Goal: Task Accomplishment & Management: Manage account settings

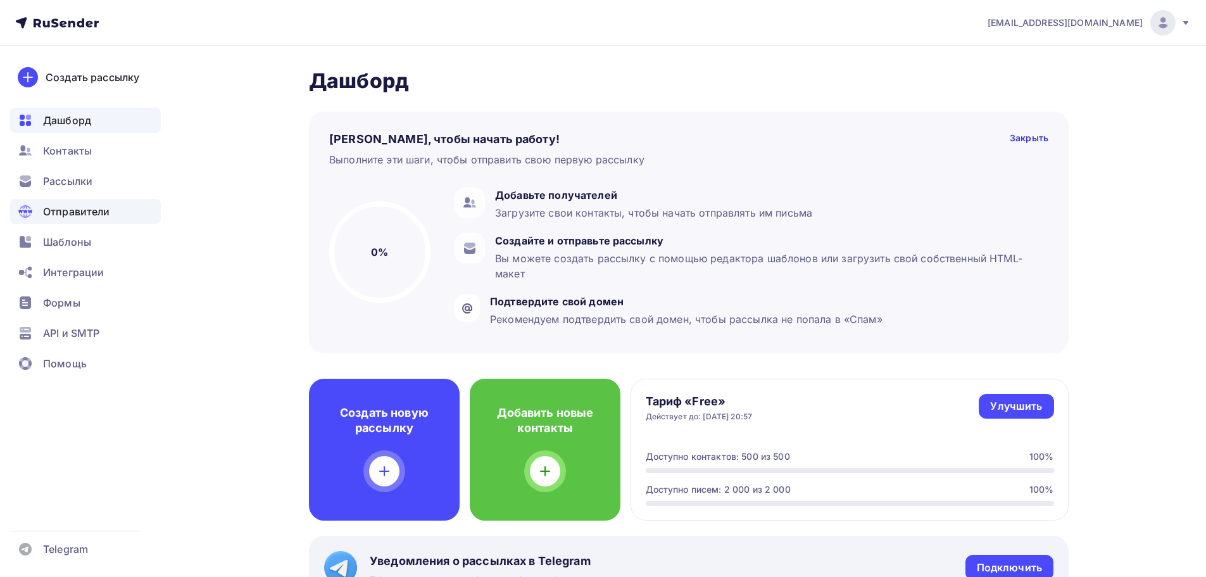
click at [76, 204] on span "Отправители" at bounding box center [76, 211] width 67 height 15
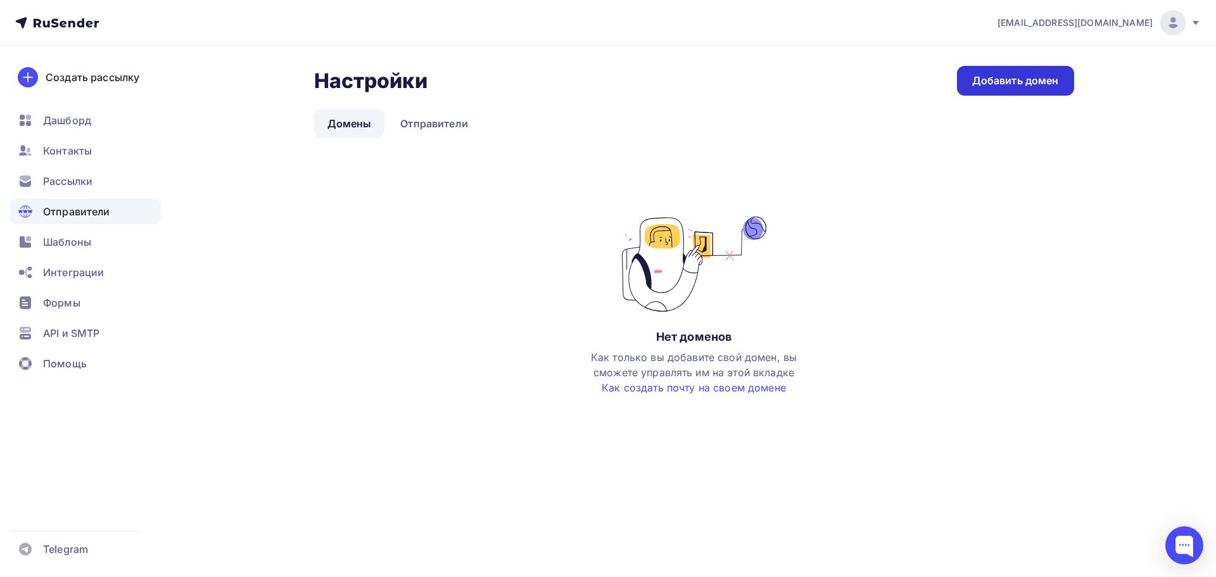
click at [1048, 82] on div "Добавить домен" at bounding box center [1015, 80] width 87 height 15
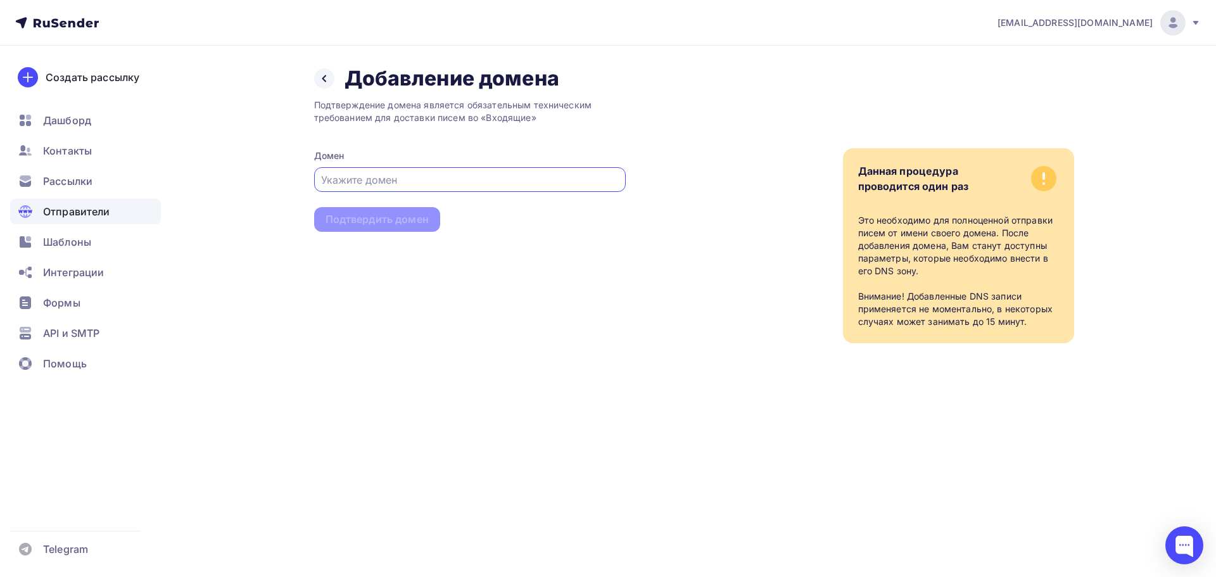
paste input "[PERSON_NAME][DOMAIN_NAME]"
type input "[PERSON_NAME][DOMAIN_NAME]"
click at [389, 215] on div "Подтвердить домен" at bounding box center [376, 219] width 103 height 15
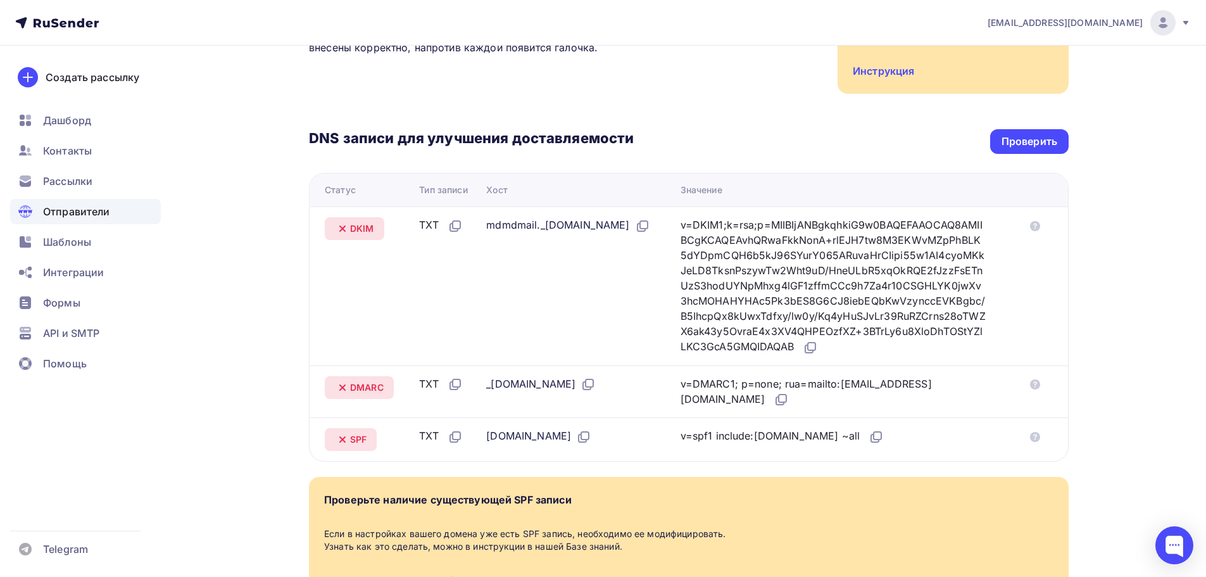
scroll to position [199, 0]
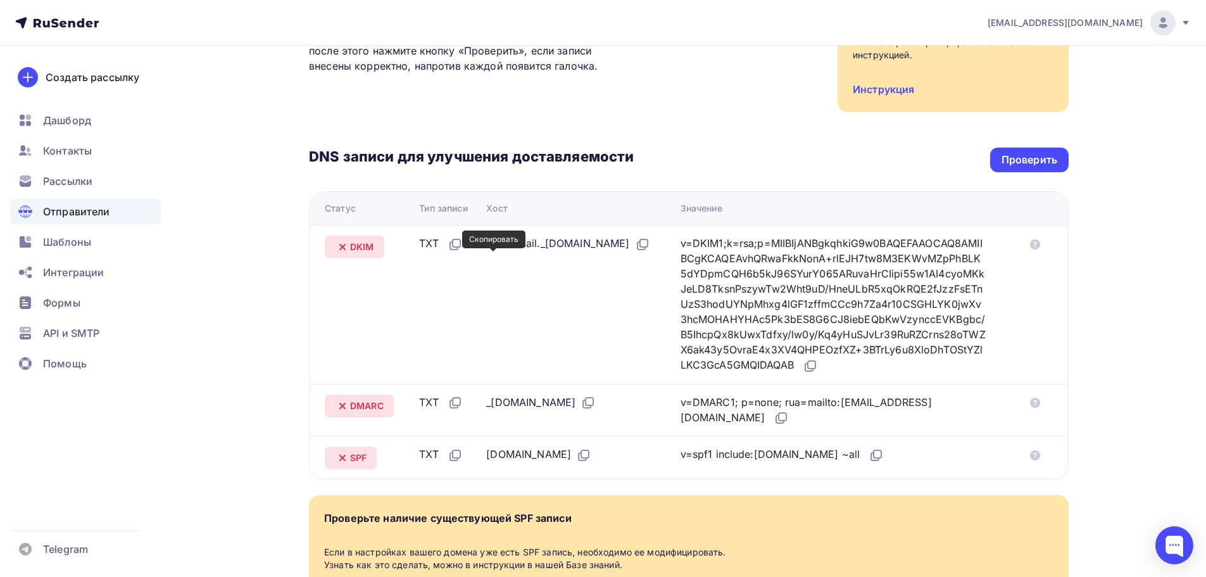
drag, startPoint x: 495, startPoint y: 261, endPoint x: 525, endPoint y: 225, distance: 46.8
click at [635, 252] on icon at bounding box center [642, 244] width 15 height 15
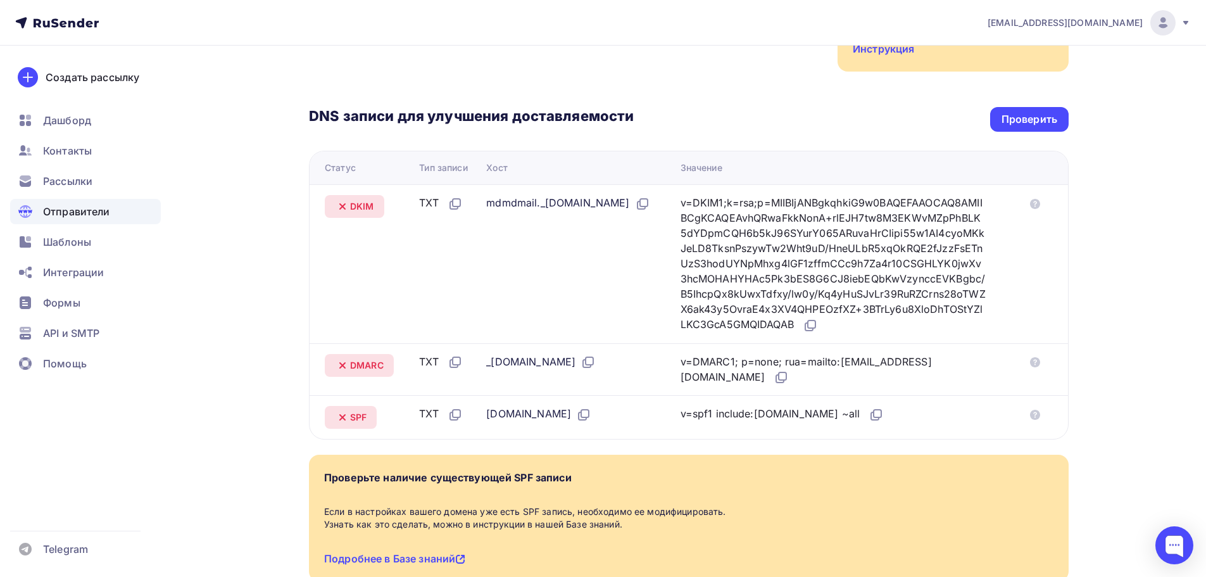
scroll to position [73, 0]
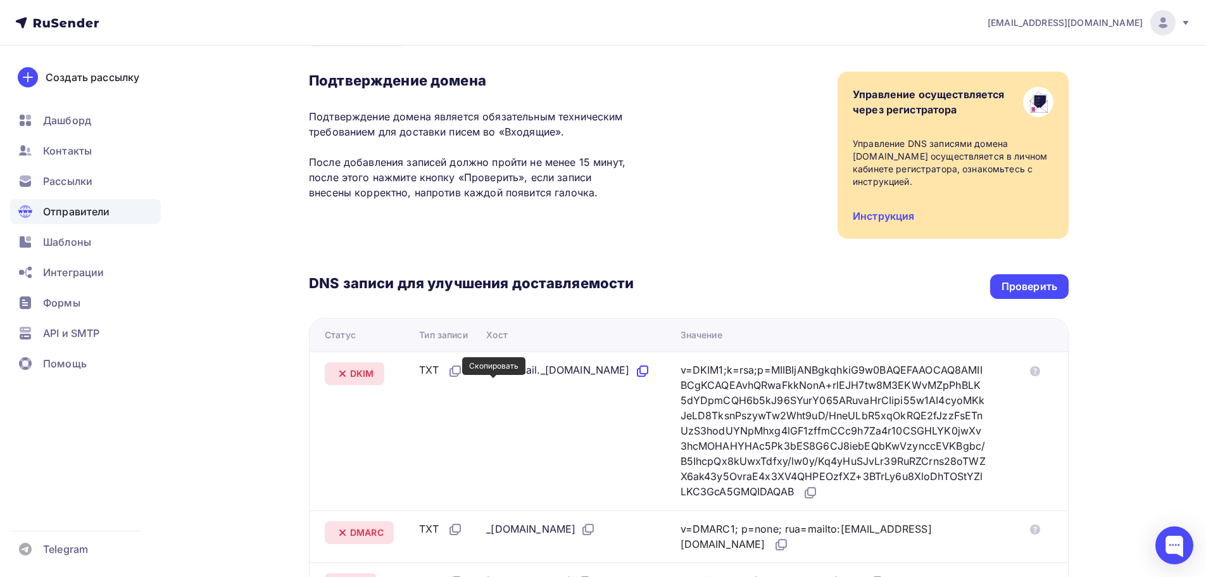
click at [640, 374] on icon at bounding box center [644, 370] width 8 height 8
click at [841, 494] on div "v=DKIM1;k=rsa;p=MIIBIjANBgkqhkiG9w0BAQEFAAOCAQ8AMIIBCgKCAQEAvhQRwaFkkNonA+rlEJH…" at bounding box center [834, 431] width 306 height 138
click at [818, 493] on icon at bounding box center [810, 492] width 15 height 15
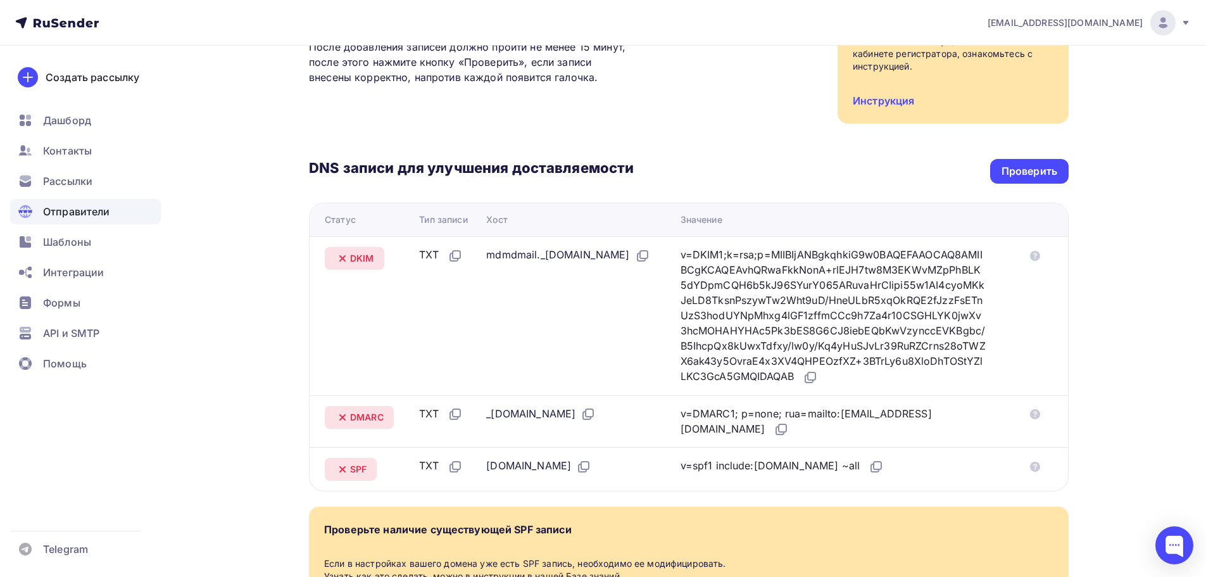
scroll to position [199, 0]
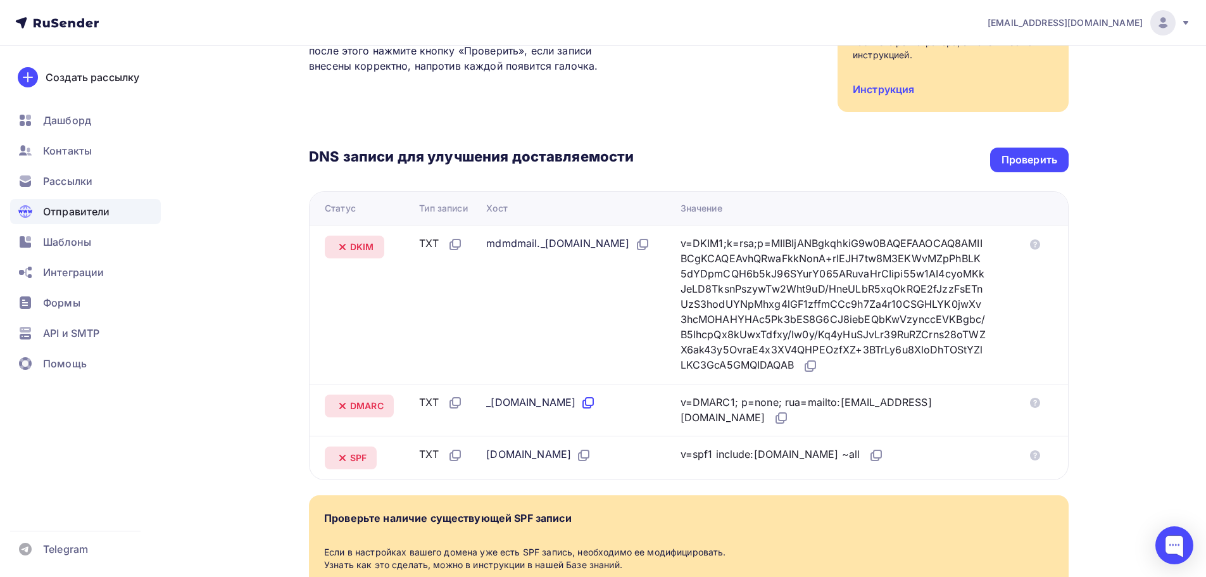
click at [595, 407] on icon at bounding box center [588, 402] width 15 height 15
click at [774, 424] on icon at bounding box center [781, 417] width 15 height 15
click at [576, 461] on icon at bounding box center [583, 455] width 15 height 15
click at [874, 453] on icon at bounding box center [878, 454] width 8 height 8
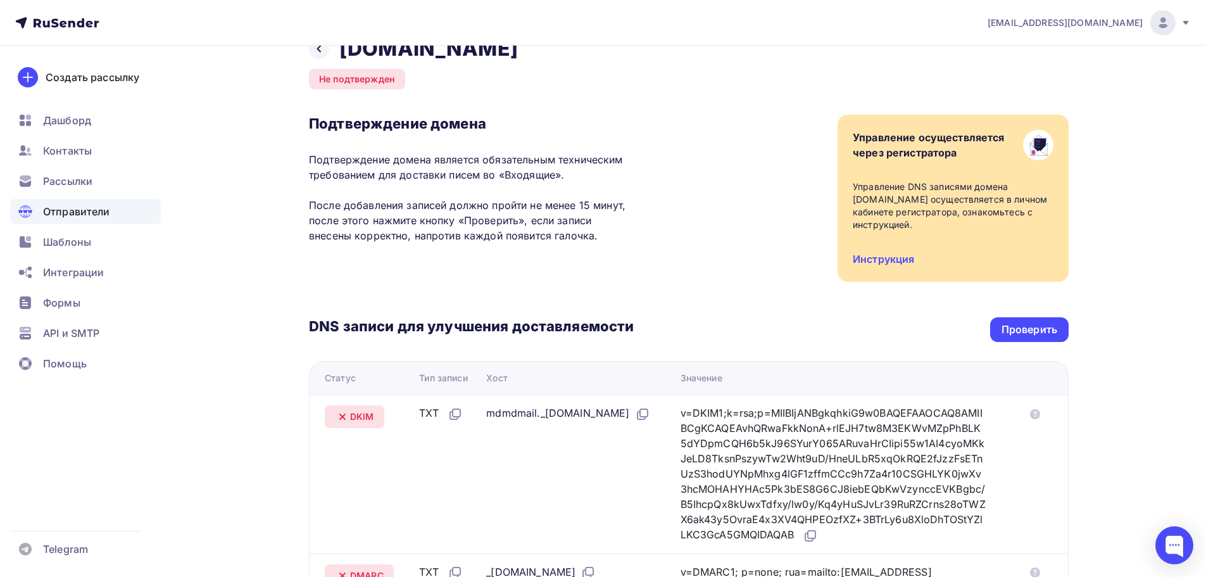
scroll to position [127, 0]
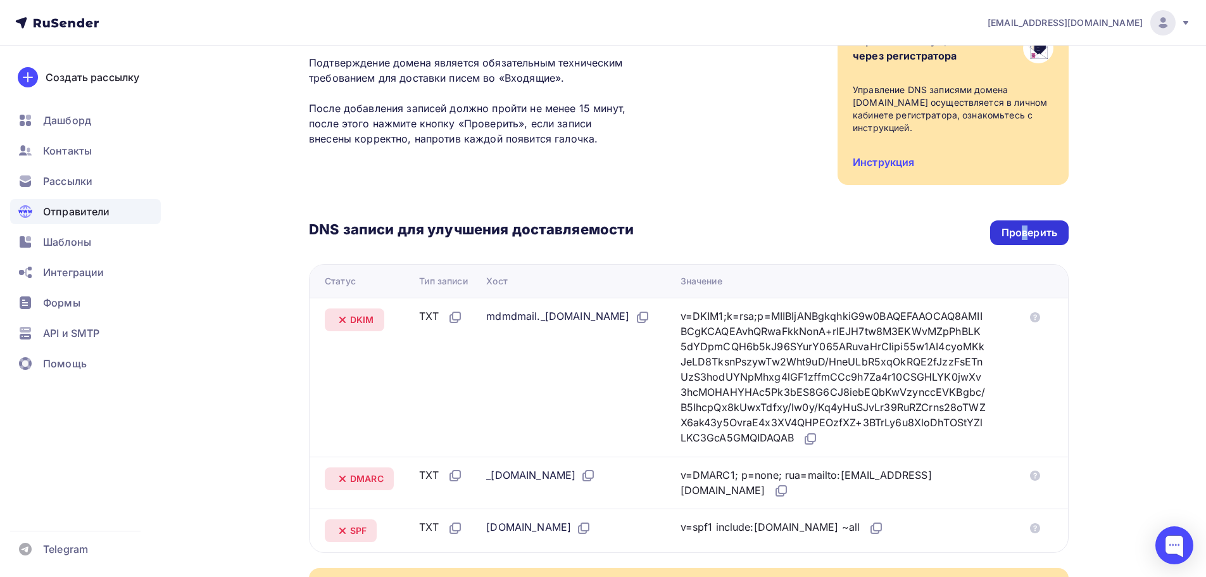
click at [1024, 225] on div "DNS записи для улучшения доставляемости Проверить Статус Тип записи Хост Значен…" at bounding box center [689, 369] width 760 height 368
click at [1026, 233] on div "Проверить" at bounding box center [1030, 232] width 56 height 15
click at [1045, 233] on div "Проверить" at bounding box center [1030, 232] width 56 height 15
click at [1126, 208] on div "slavunq@mail.ru Аккаунт Тарифы Выйти Создать рассылку Дашборд Контакты Рассылки…" at bounding box center [603, 324] width 1206 height 903
click at [1045, 242] on div "Проверить" at bounding box center [1029, 232] width 79 height 25
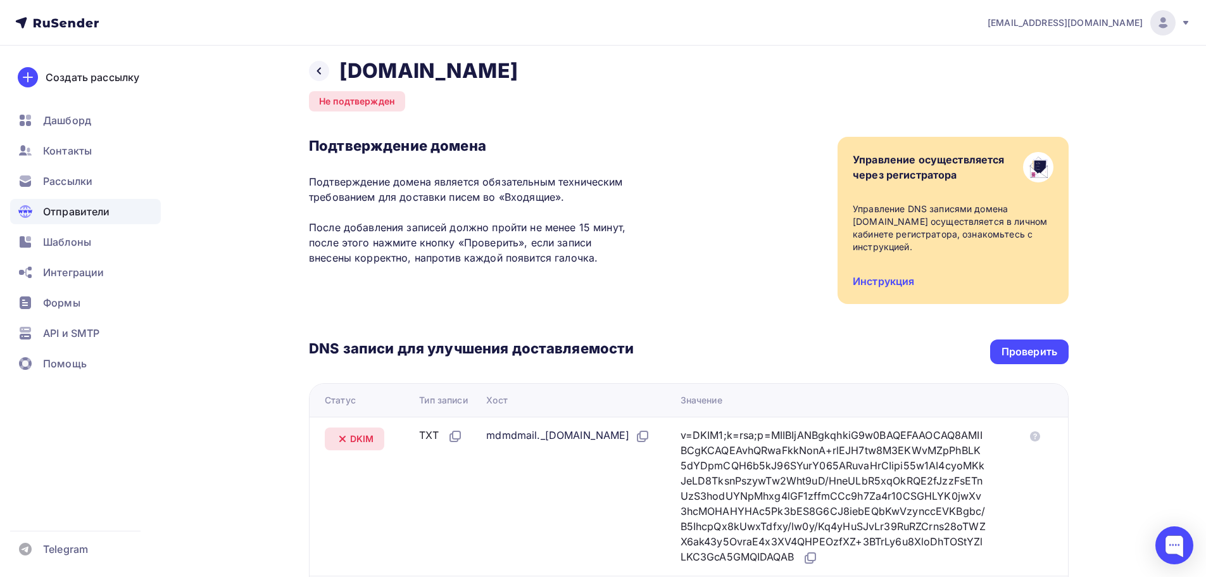
scroll to position [0, 0]
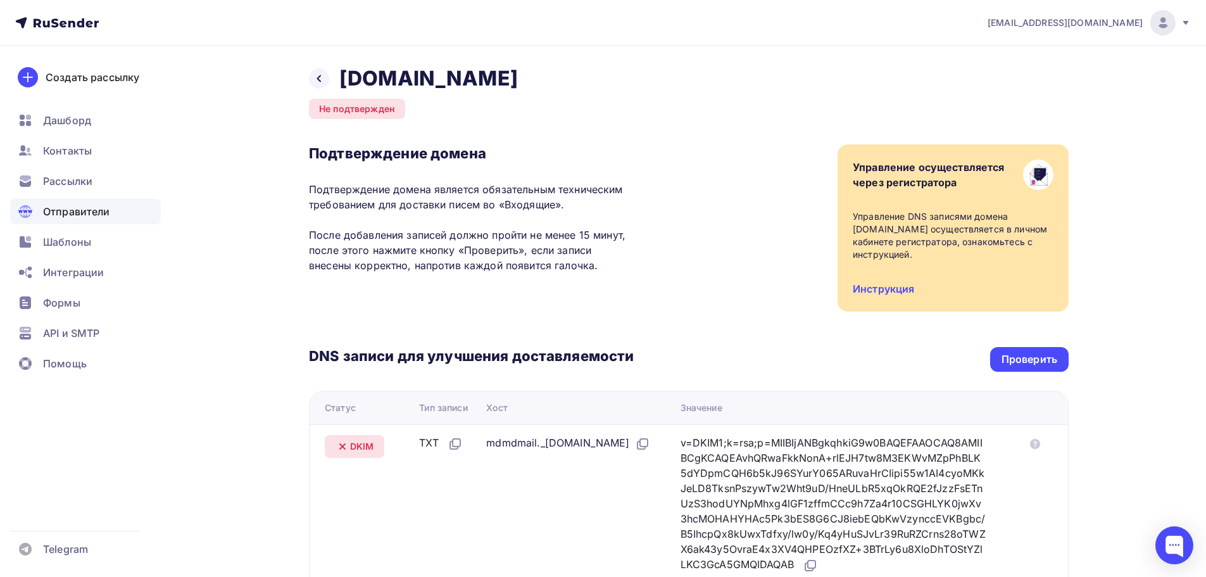
click at [87, 215] on span "Отправители" at bounding box center [76, 211] width 67 height 15
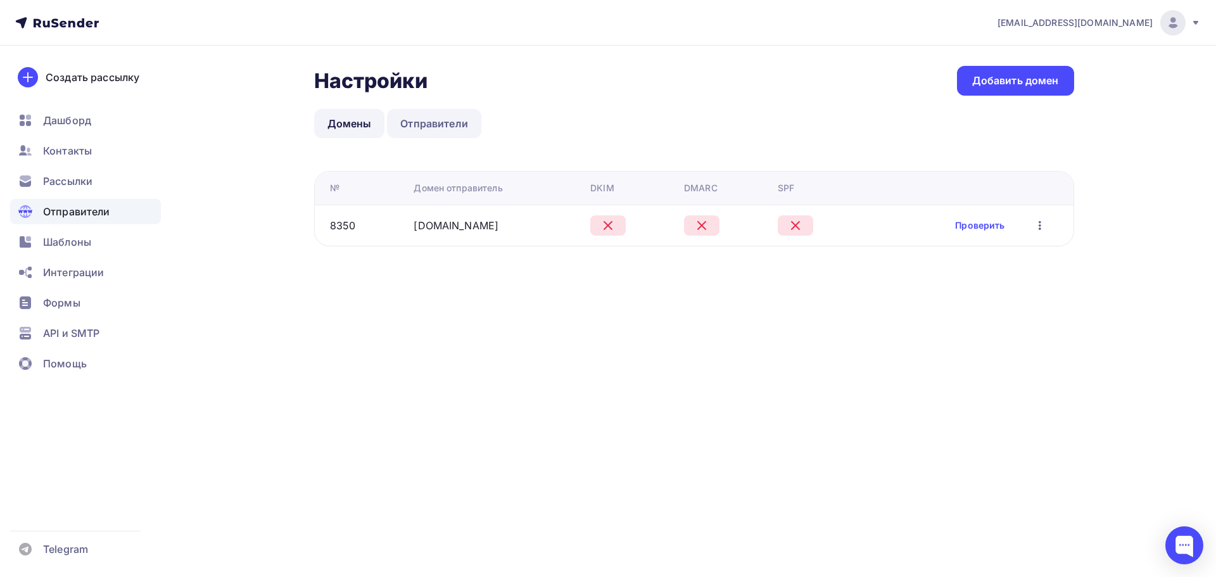
click at [427, 116] on link "Отправители" at bounding box center [434, 123] width 94 height 29
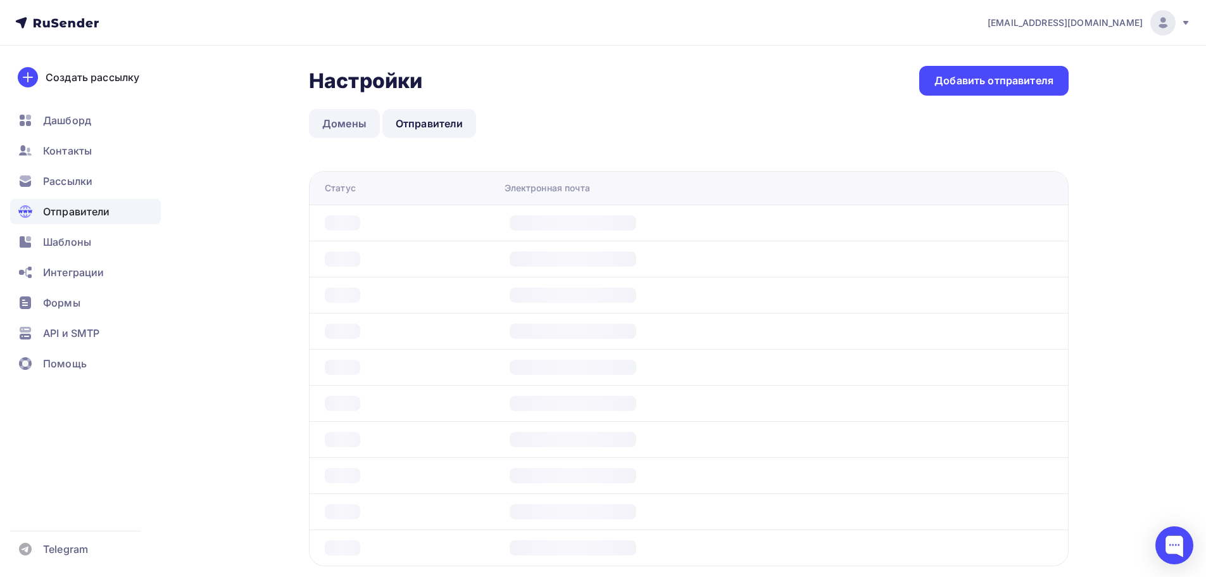
click at [356, 116] on link "Домены" at bounding box center [344, 123] width 71 height 29
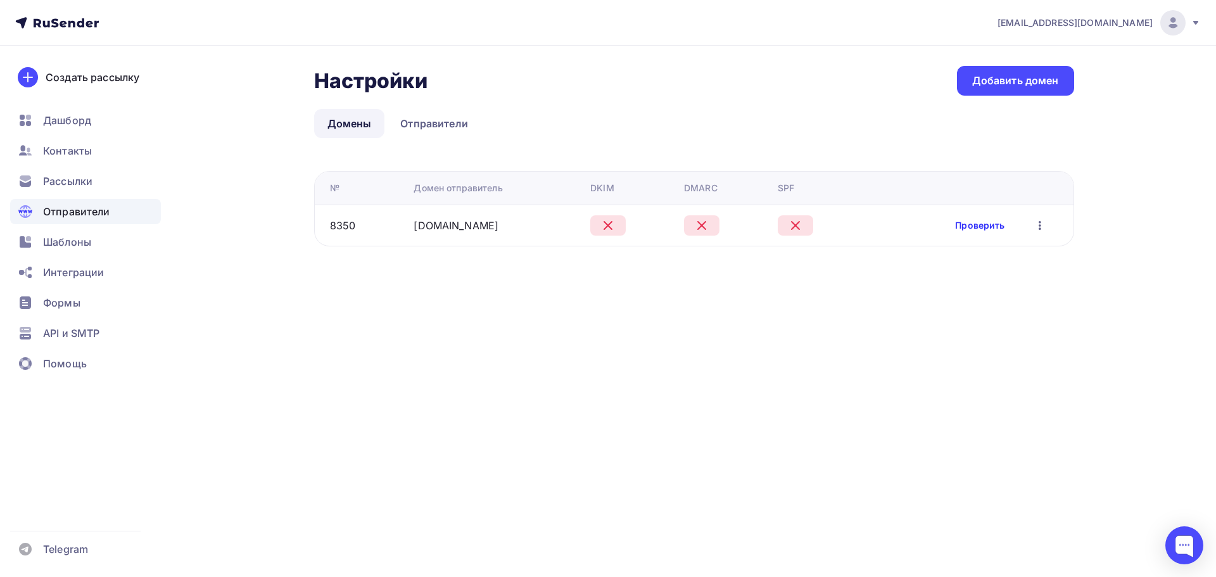
click at [991, 227] on link "Проверить" at bounding box center [979, 225] width 49 height 13
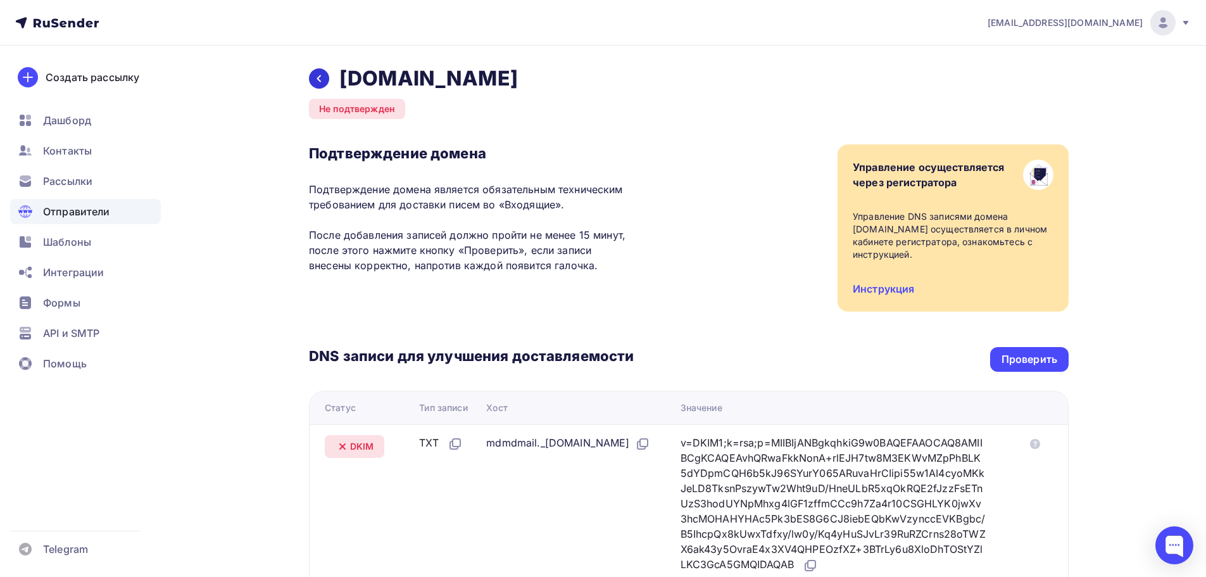
click at [315, 77] on icon at bounding box center [319, 78] width 10 height 10
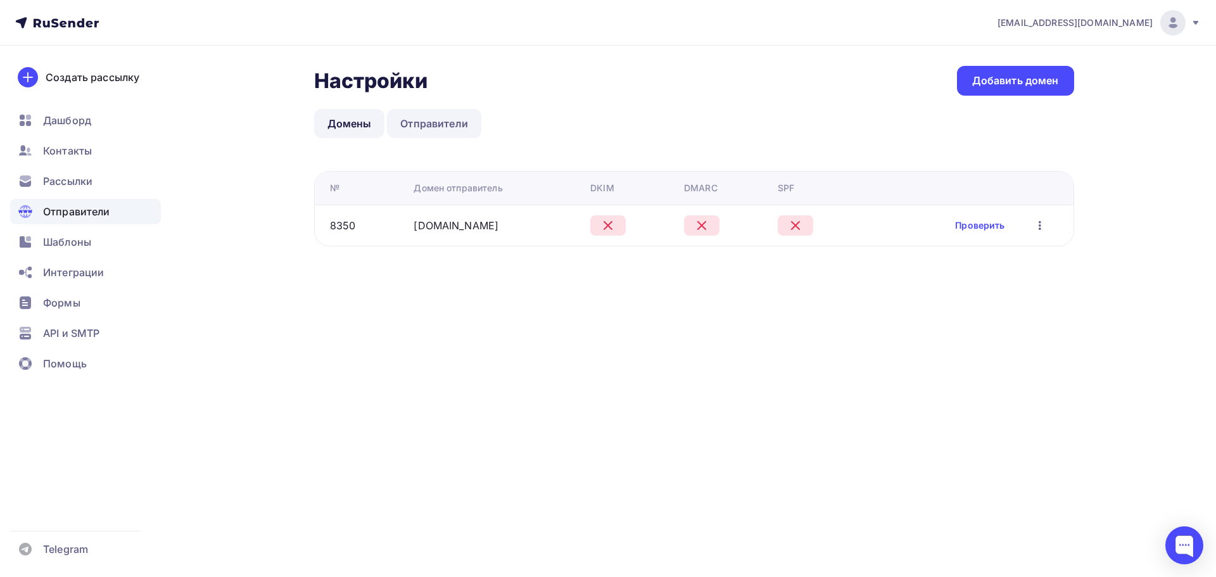
click at [444, 127] on link "Отправители" at bounding box center [434, 123] width 94 height 29
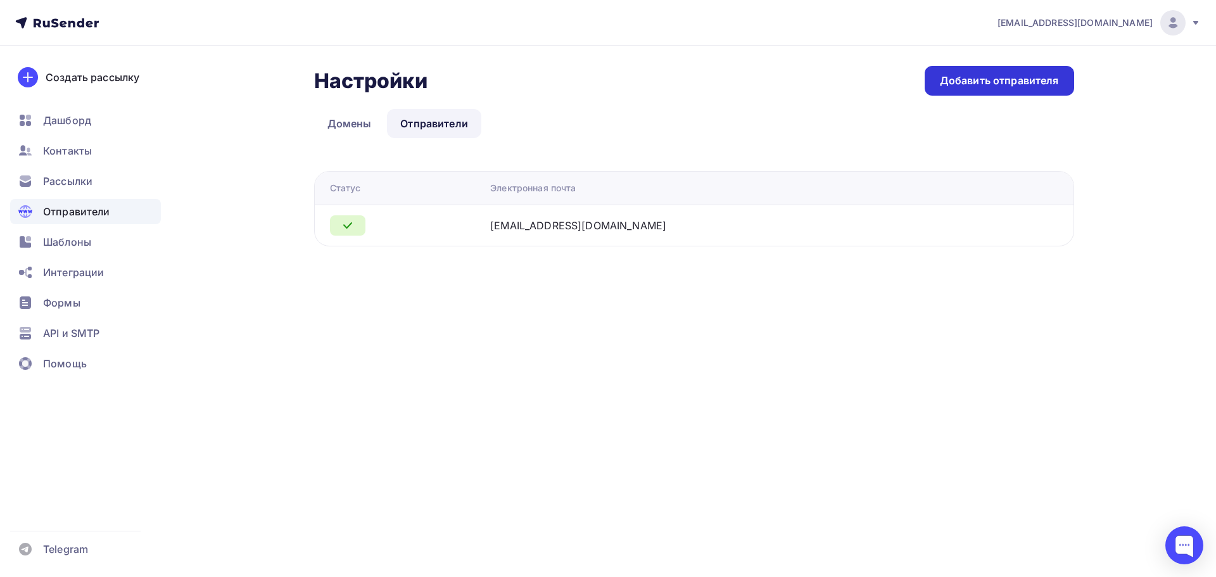
drag, startPoint x: 1021, startPoint y: 63, endPoint x: 1018, endPoint y: 84, distance: 21.1
click at [1021, 63] on div "Настройки Настройки Добавить отправителя Домены Отправители Отправители Домены …" at bounding box center [608, 171] width 1038 height 251
click at [1017, 80] on div "Добавить отправителя" at bounding box center [999, 80] width 119 height 15
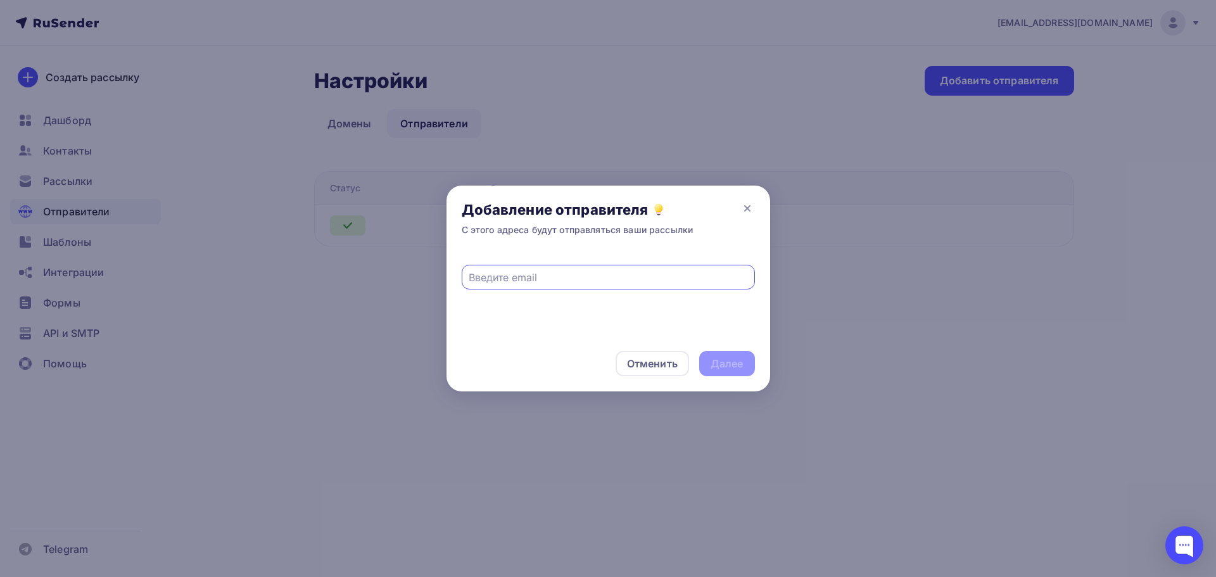
click at [667, 277] on input "text" at bounding box center [607, 277] width 279 height 15
paste input "rasberry.cam"
click at [510, 279] on input "no-replyrasberry.cam" at bounding box center [607, 277] width 279 height 15
type input "no-reply@rasberry.cam"
click at [709, 361] on div "Далее" at bounding box center [727, 363] width 56 height 25
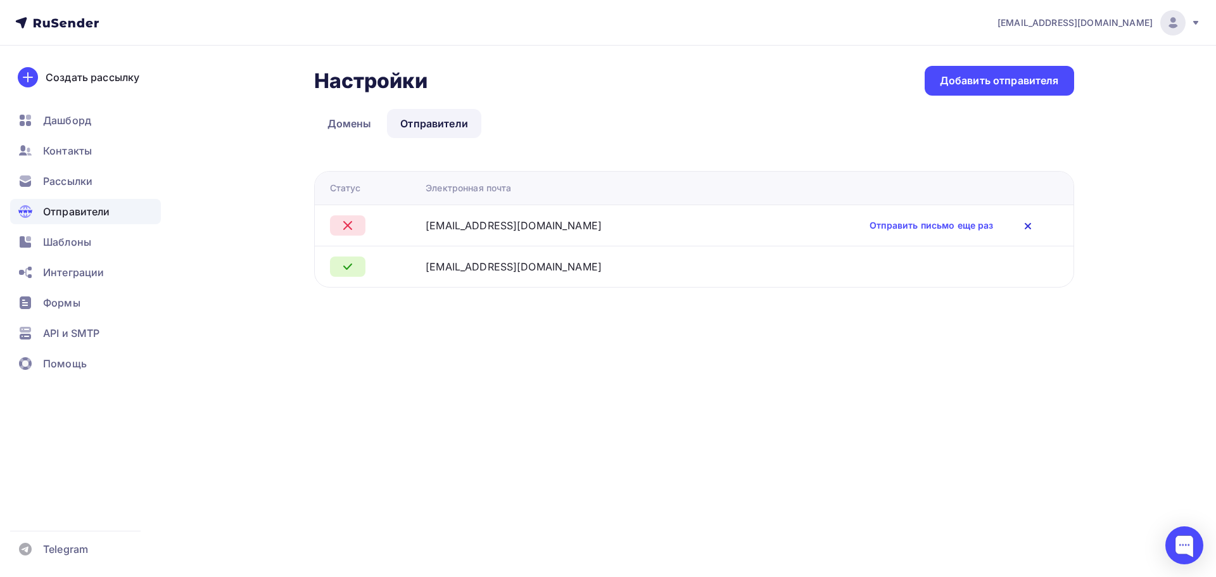
click at [1020, 223] on icon at bounding box center [1027, 225] width 15 height 15
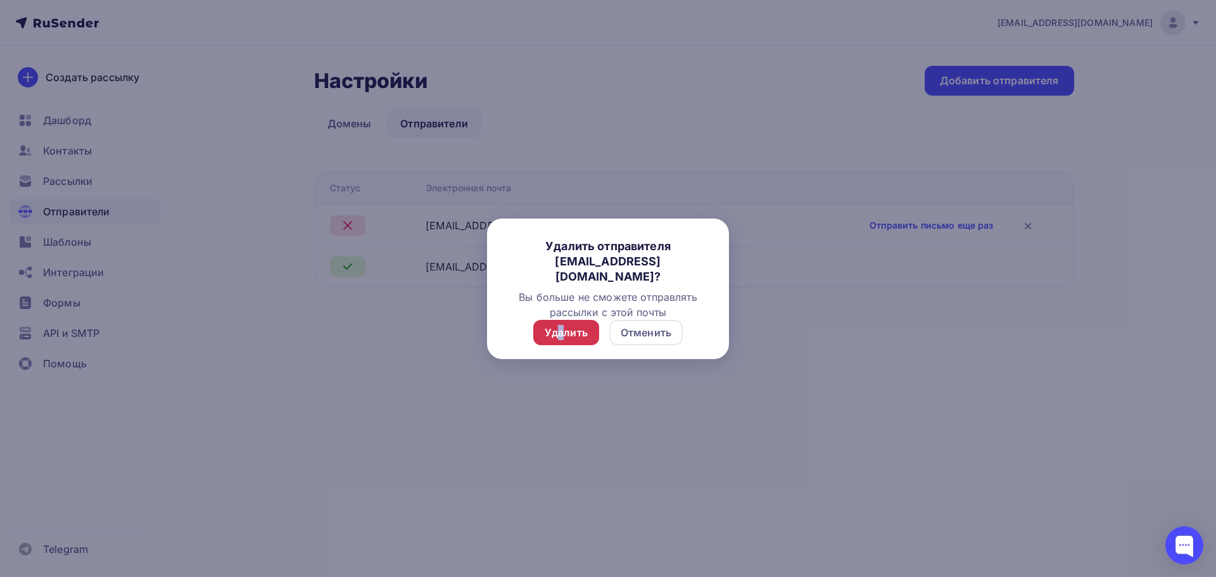
click at [562, 334] on div "Удалить" at bounding box center [565, 332] width 43 height 15
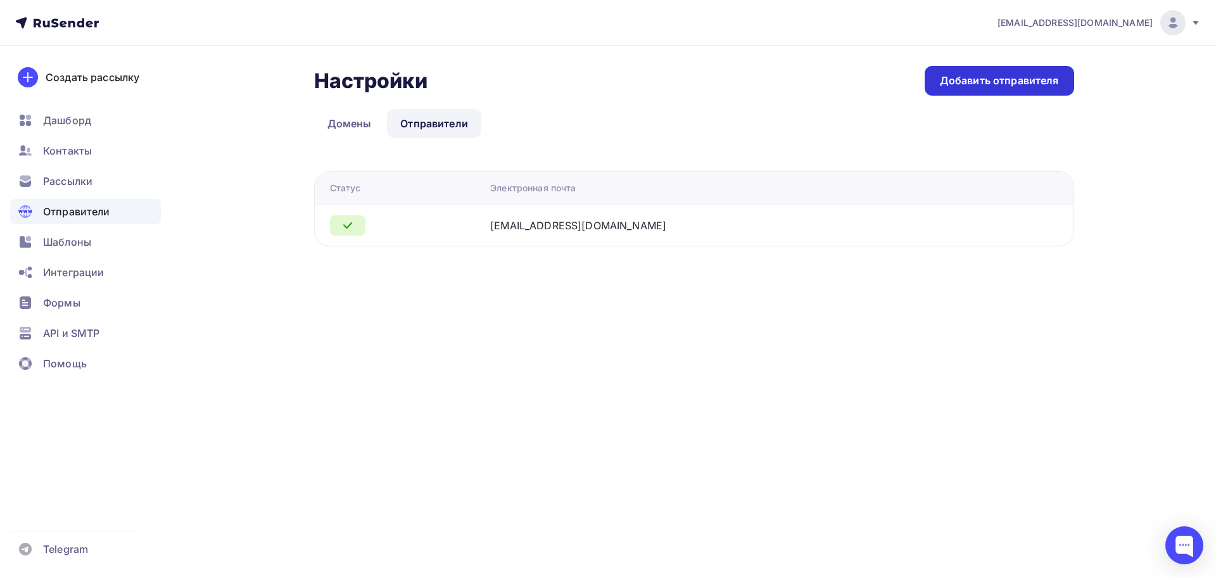
click at [1007, 81] on div "Добавить отправителя" at bounding box center [999, 80] width 119 height 15
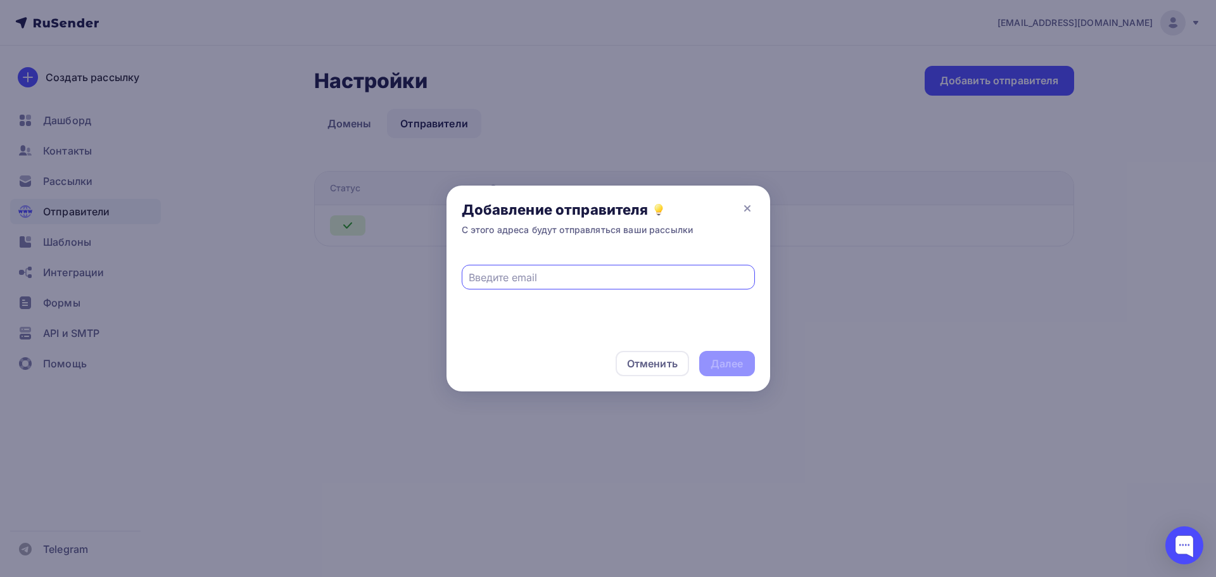
click at [610, 282] on input "text" at bounding box center [607, 277] width 279 height 15
paste input "main@rasberry.cam"
drag, startPoint x: 550, startPoint y: 280, endPoint x: 517, endPoint y: 277, distance: 33.0
click at [517, 277] on input "no-reply@main@rasberry.cam" at bounding box center [607, 277] width 279 height 15
type input "no-reply@rasberry.cam"
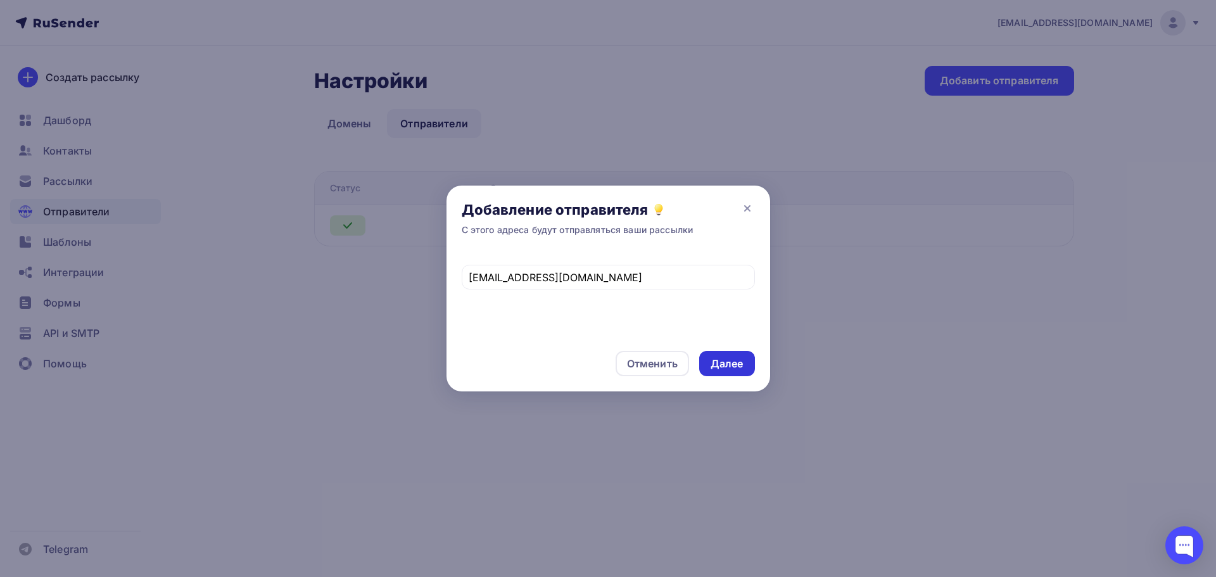
click at [717, 366] on div "Далее" at bounding box center [726, 363] width 33 height 15
click at [733, 367] on div "Далее" at bounding box center [726, 363] width 33 height 15
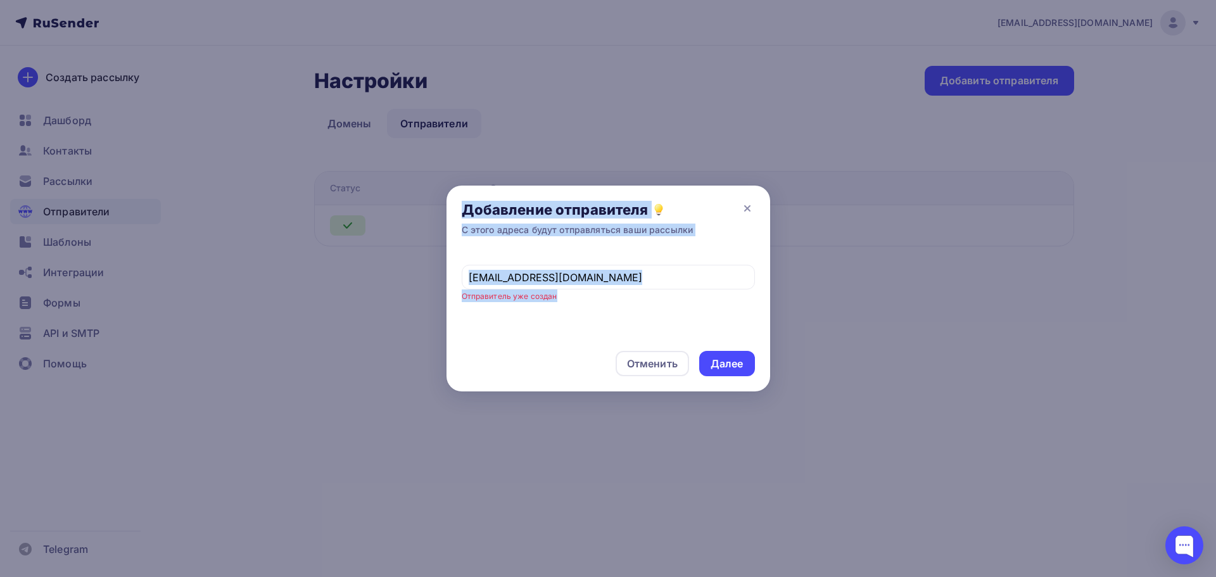
drag, startPoint x: 644, startPoint y: 298, endPoint x: 380, endPoint y: 280, distance: 264.6
click at [380, 280] on div "Добавление отправителя С этого адреса будут отправляться ваши рассылки no-reply…" at bounding box center [608, 288] width 1216 height 577
click at [618, 281] on input "no-reply@rasberry.cam" at bounding box center [607, 277] width 279 height 15
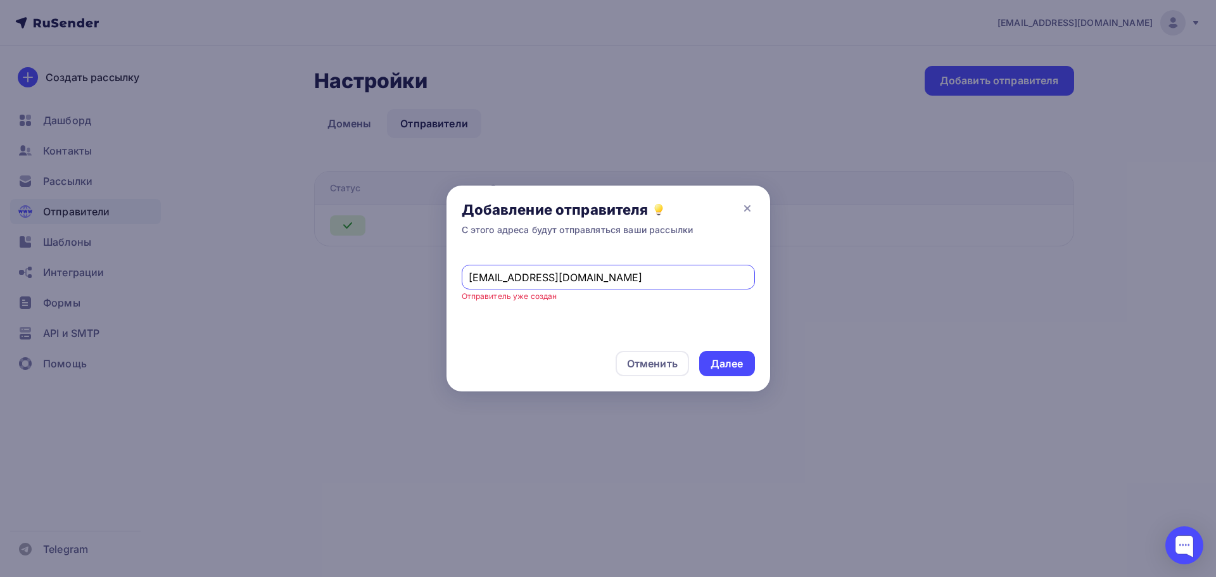
drag, startPoint x: 663, startPoint y: 282, endPoint x: 412, endPoint y: 272, distance: 251.6
click at [412, 272] on div "Добавление отправителя С этого адреса будут отправляться ваши рассылки no-reply…" at bounding box center [608, 288] width 1216 height 577
click at [746, 209] on icon at bounding box center [747, 208] width 5 height 5
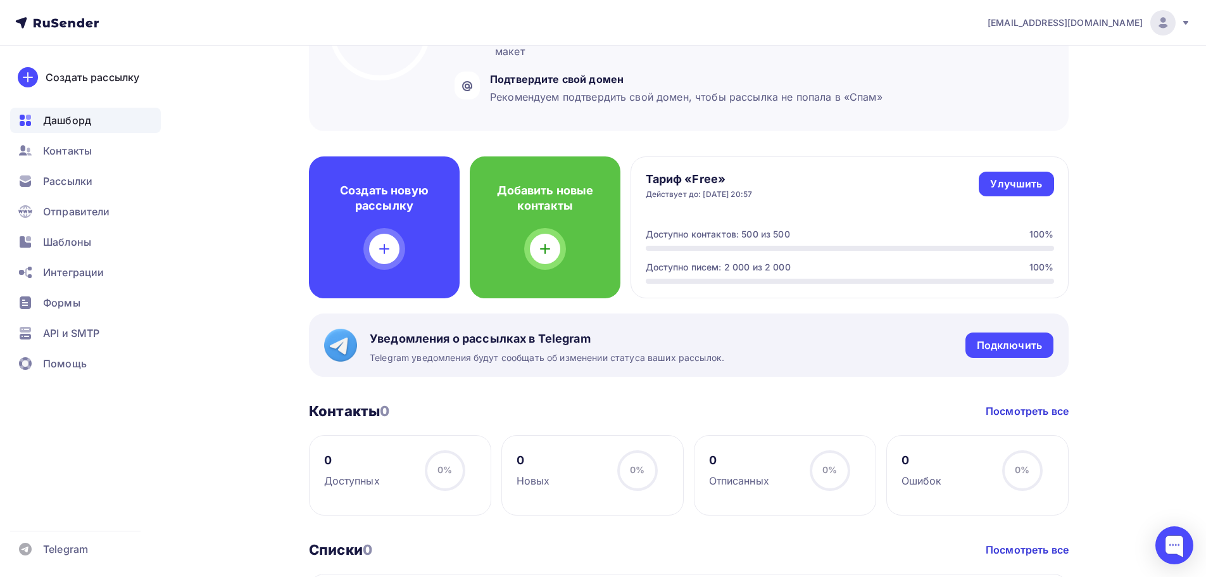
scroll to position [253, 0]
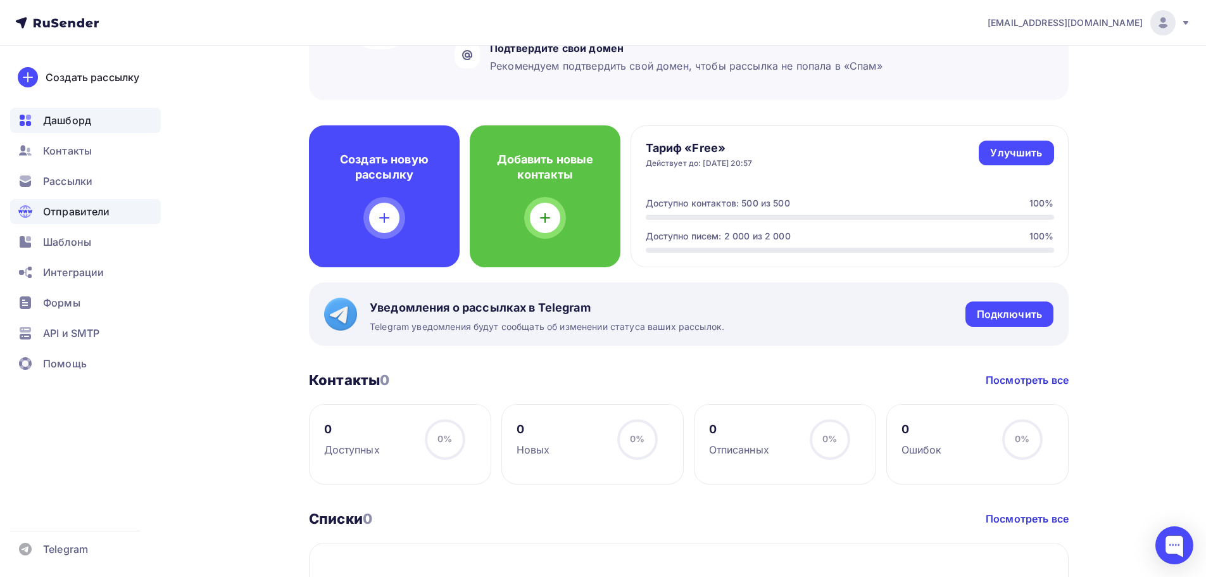
click at [82, 208] on span "Отправители" at bounding box center [76, 211] width 67 height 15
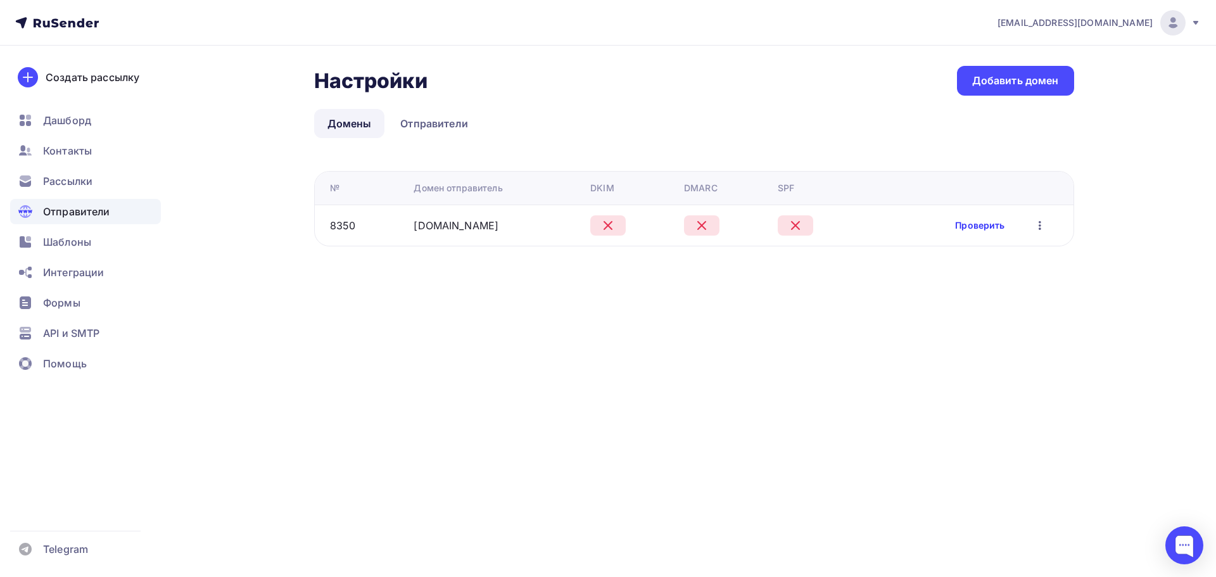
click at [983, 222] on link "Проверить" at bounding box center [979, 225] width 49 height 13
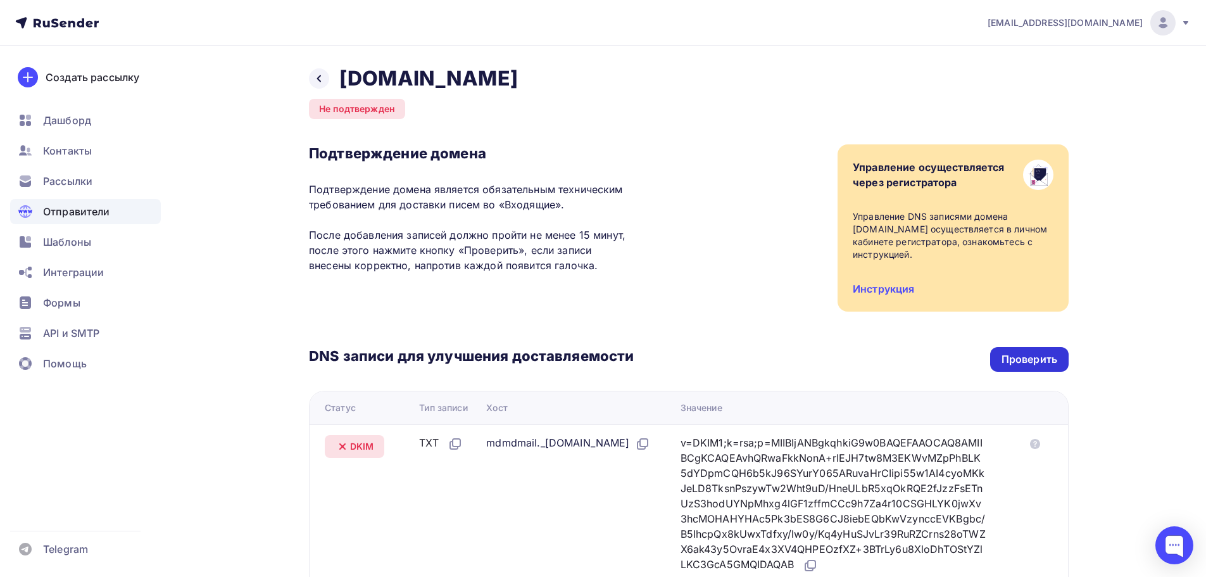
click at [1013, 356] on div "Проверить" at bounding box center [1030, 359] width 56 height 15
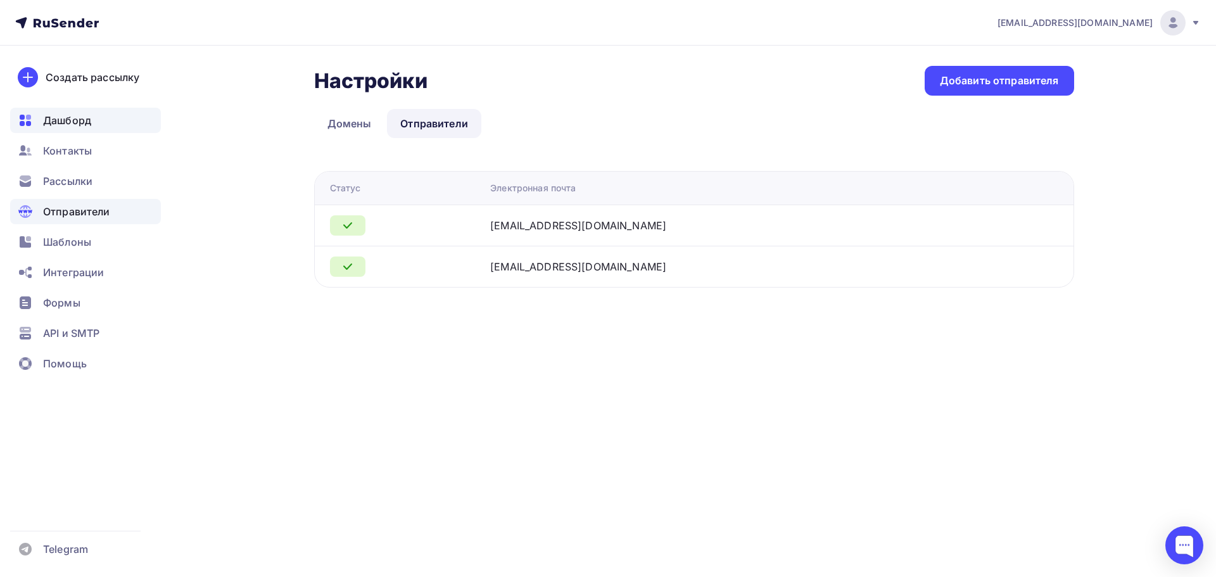
click at [69, 119] on span "Дашборд" at bounding box center [67, 120] width 48 height 15
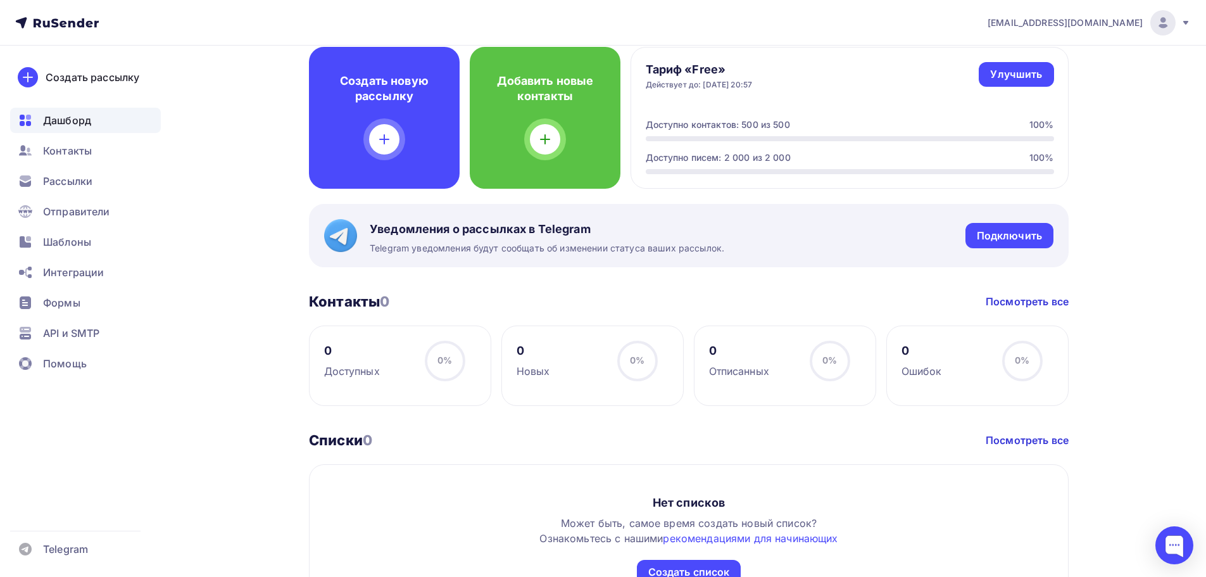
scroll to position [314, 0]
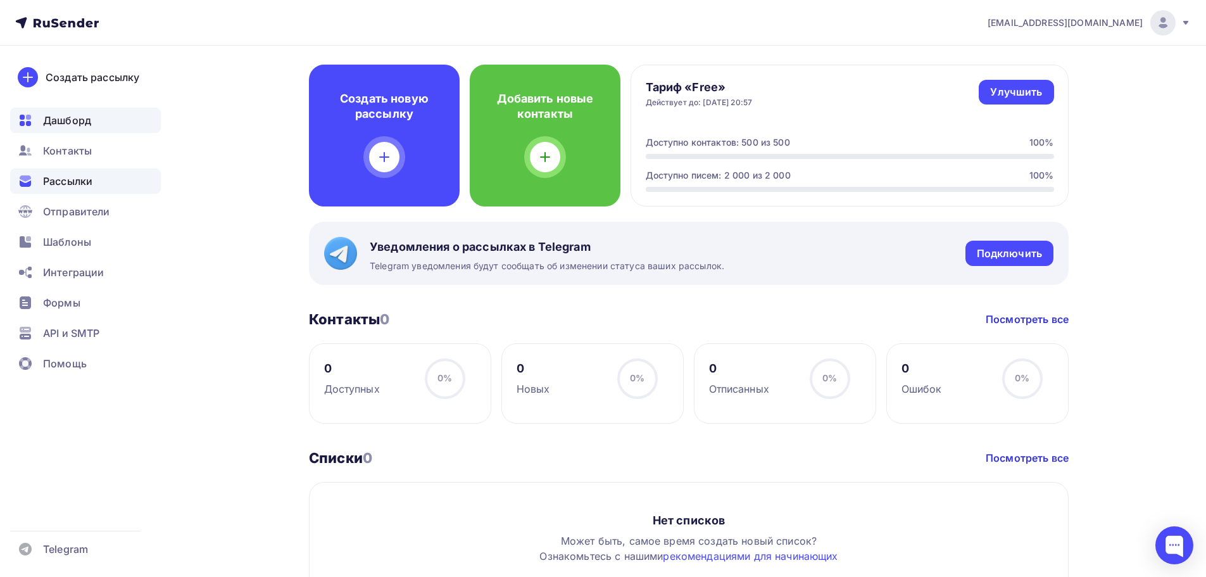
click at [79, 189] on div "Рассылки" at bounding box center [85, 180] width 151 height 25
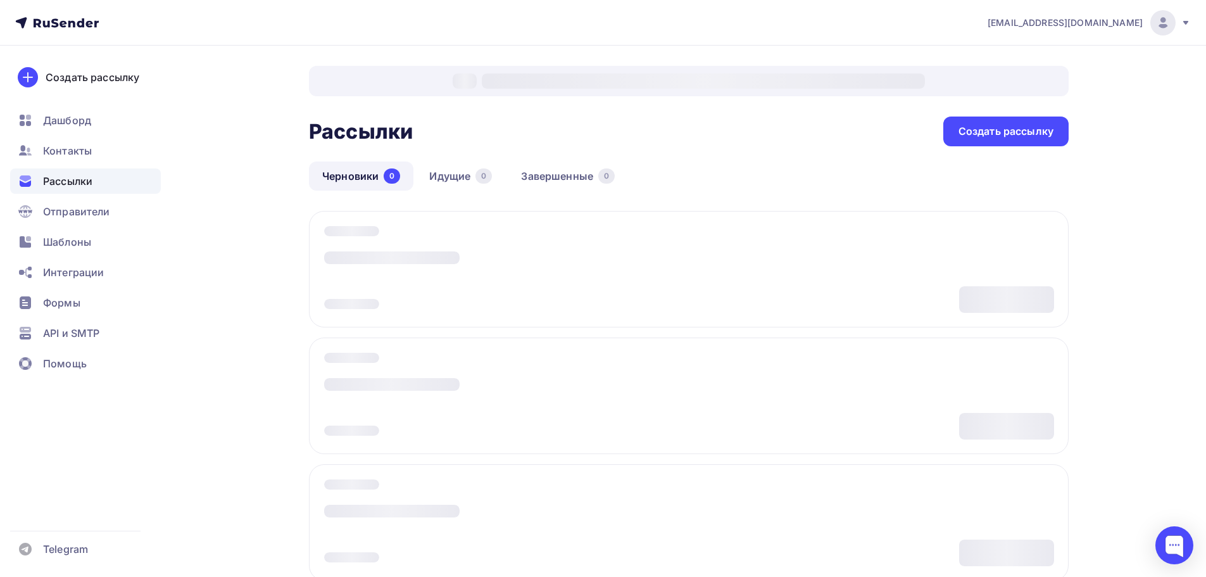
click at [94, 228] on ul "Дашборд Контакты Рассылки Отправители Шаблоны Интеграции Формы API и SMTP Помощь" at bounding box center [85, 245] width 151 height 275
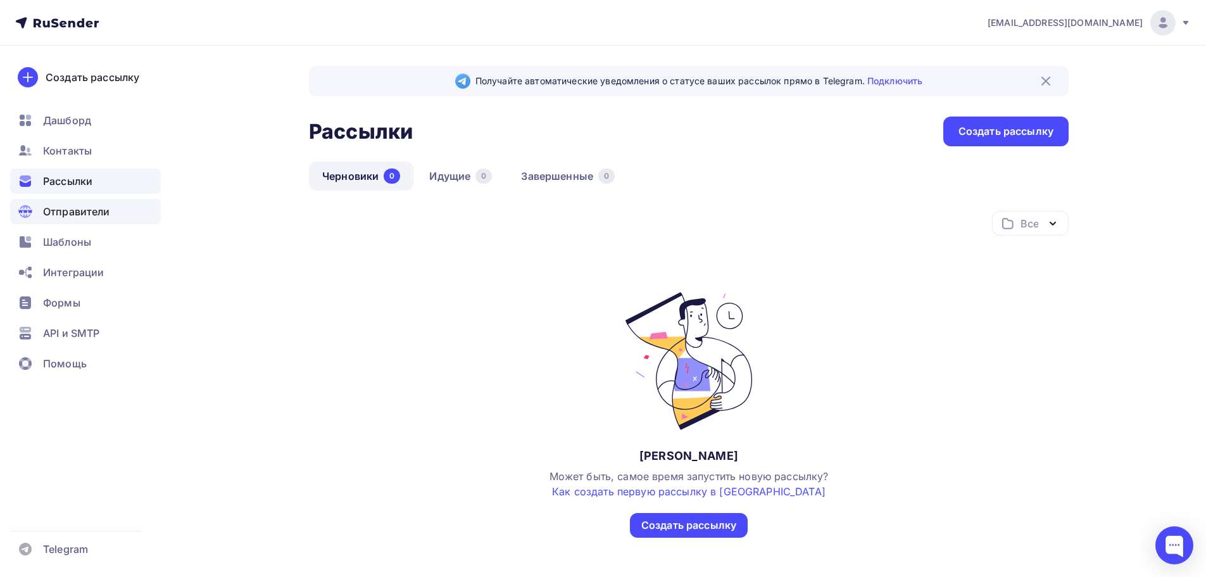
click at [92, 212] on span "Отправители" at bounding box center [76, 211] width 67 height 15
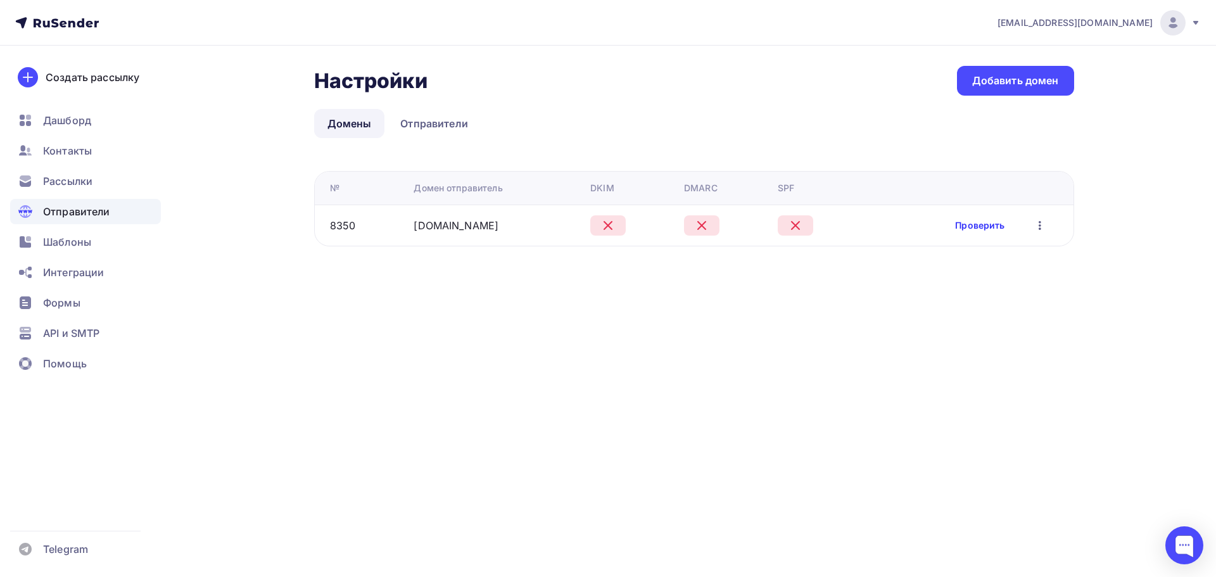
click at [971, 223] on link "Проверить" at bounding box center [979, 225] width 49 height 13
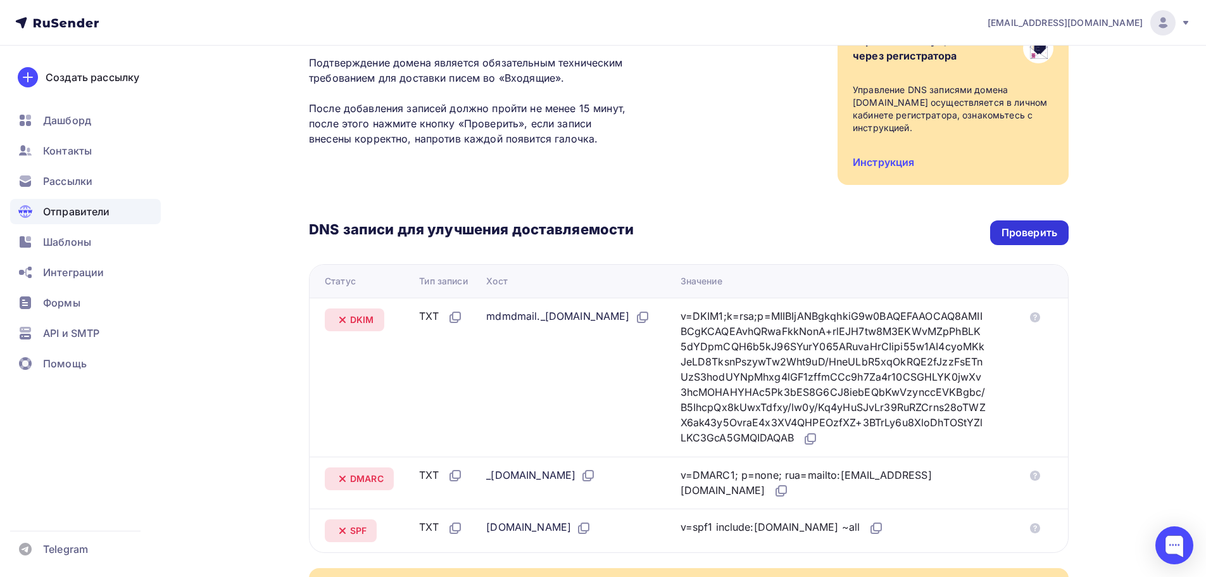
click at [1040, 239] on div "Проверить" at bounding box center [1030, 232] width 56 height 15
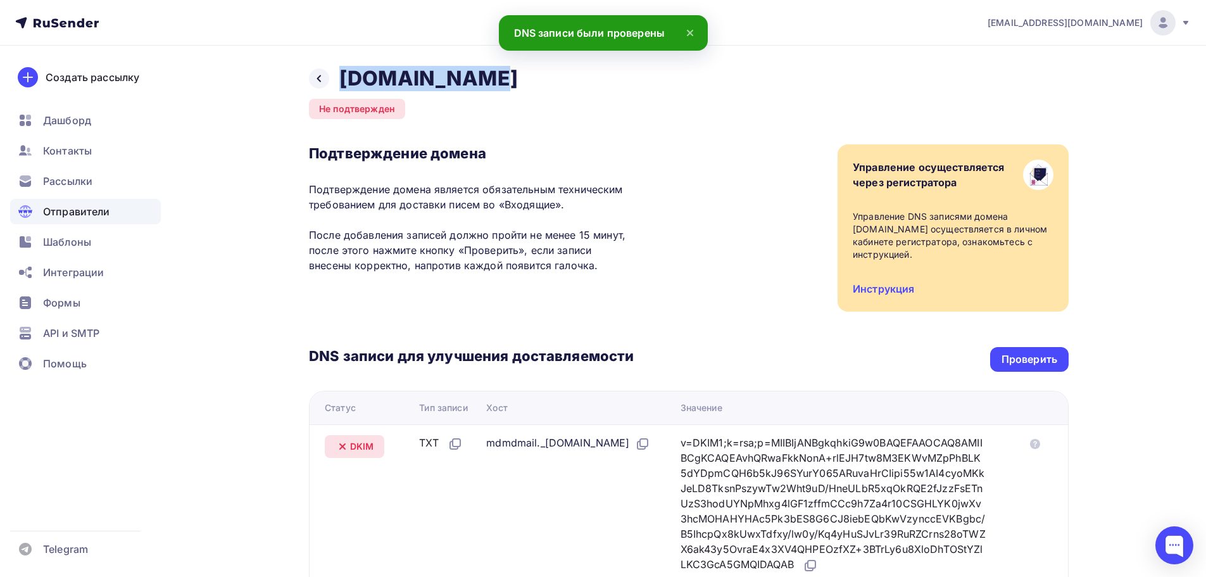
drag, startPoint x: 491, startPoint y: 89, endPoint x: 339, endPoint y: 83, distance: 152.7
click at [339, 83] on div "Назад rasberry.cam Не подтвержден Подтверждение домена Подтверждение домена явл…" at bounding box center [689, 459] width 760 height 786
copy h2 "rasberry.cam"
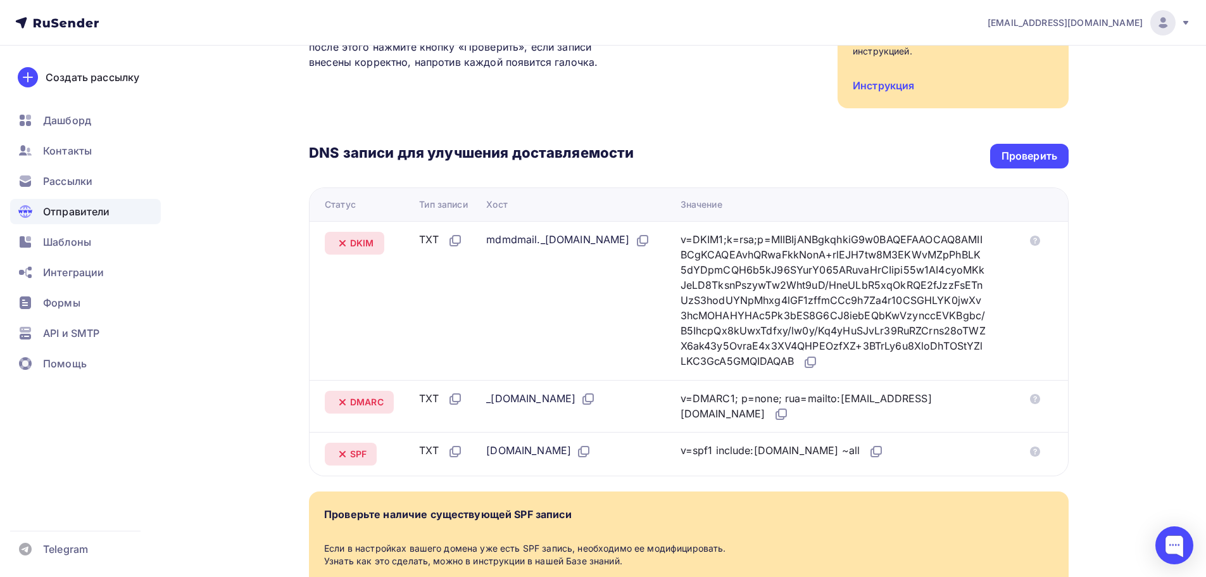
scroll to position [190, 0]
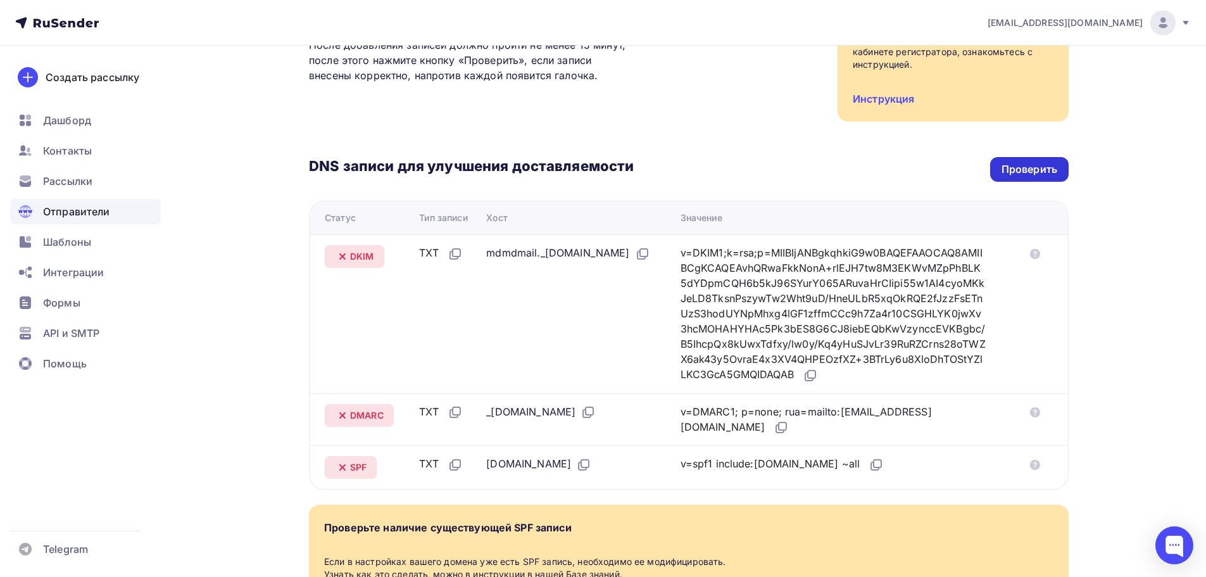
click at [1033, 158] on div "Проверить" at bounding box center [1029, 169] width 79 height 25
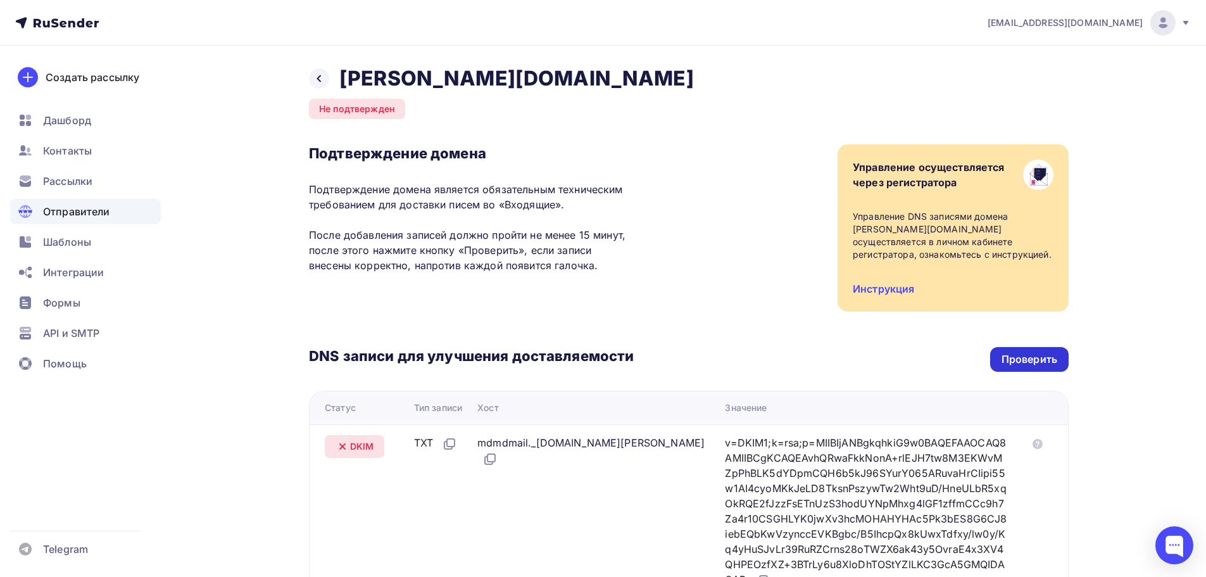
click at [1036, 358] on div "Проверить" at bounding box center [1030, 359] width 56 height 15
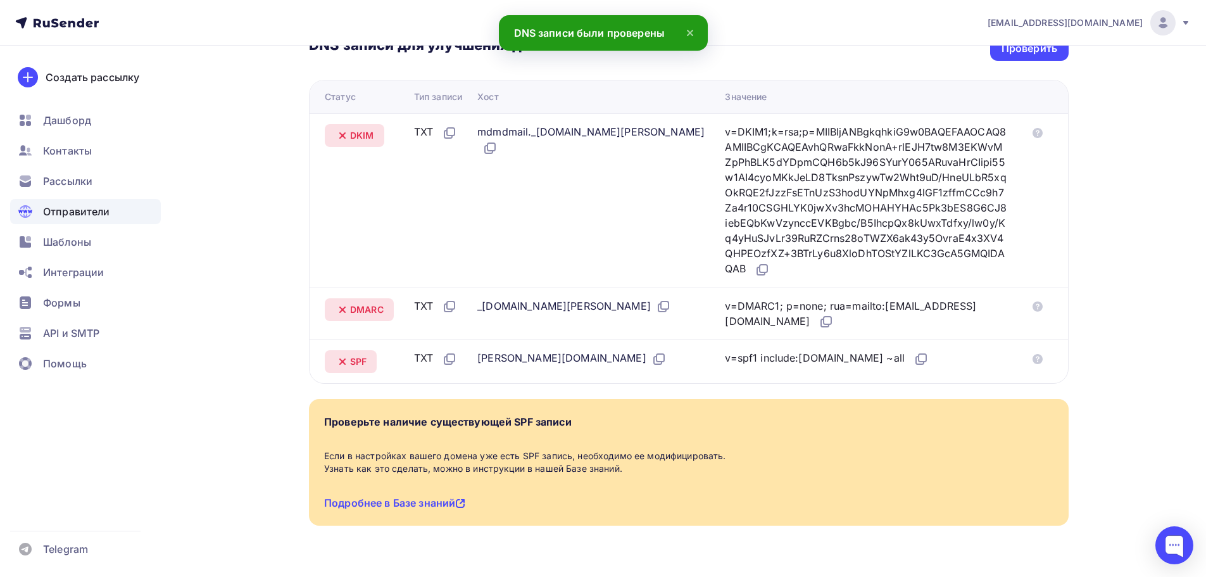
scroll to position [317, 0]
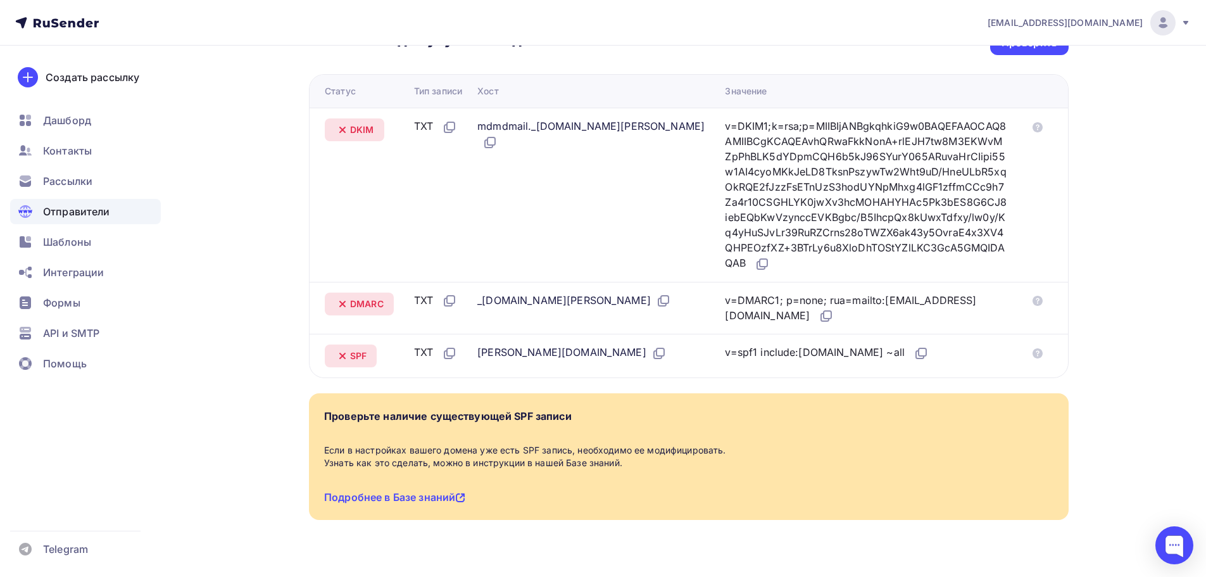
click at [1156, 23] on img at bounding box center [1162, 22] width 15 height 15
click at [1043, 54] on link "Аккаунт" at bounding box center [1077, 55] width 213 height 25
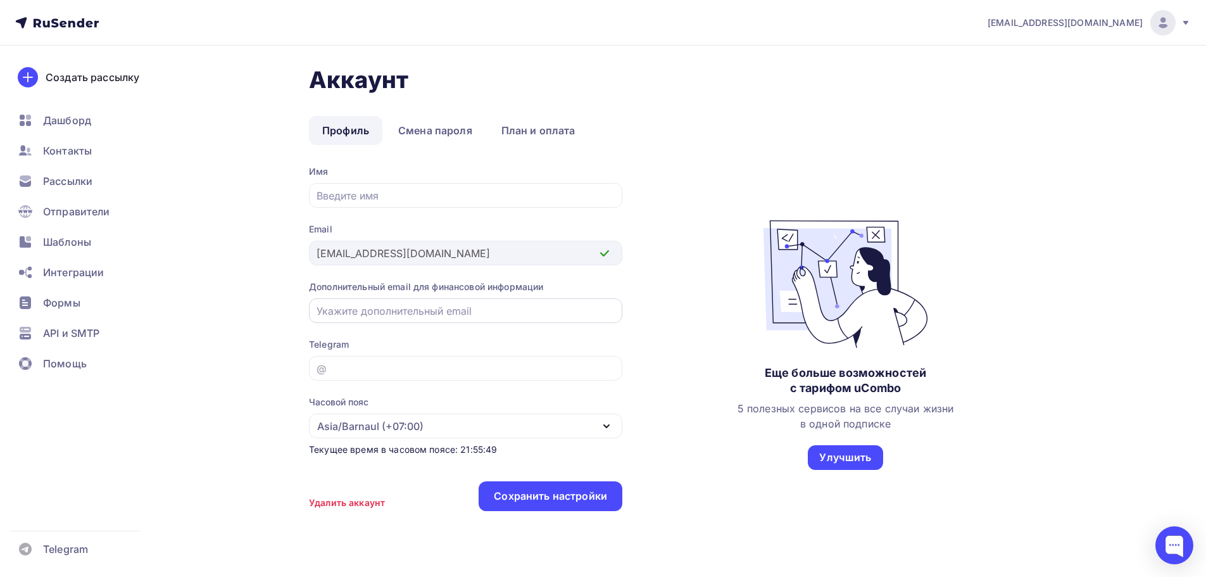
click at [398, 305] on input "email" at bounding box center [466, 310] width 299 height 15
click at [1190, 540] on div at bounding box center [1174, 545] width 38 height 38
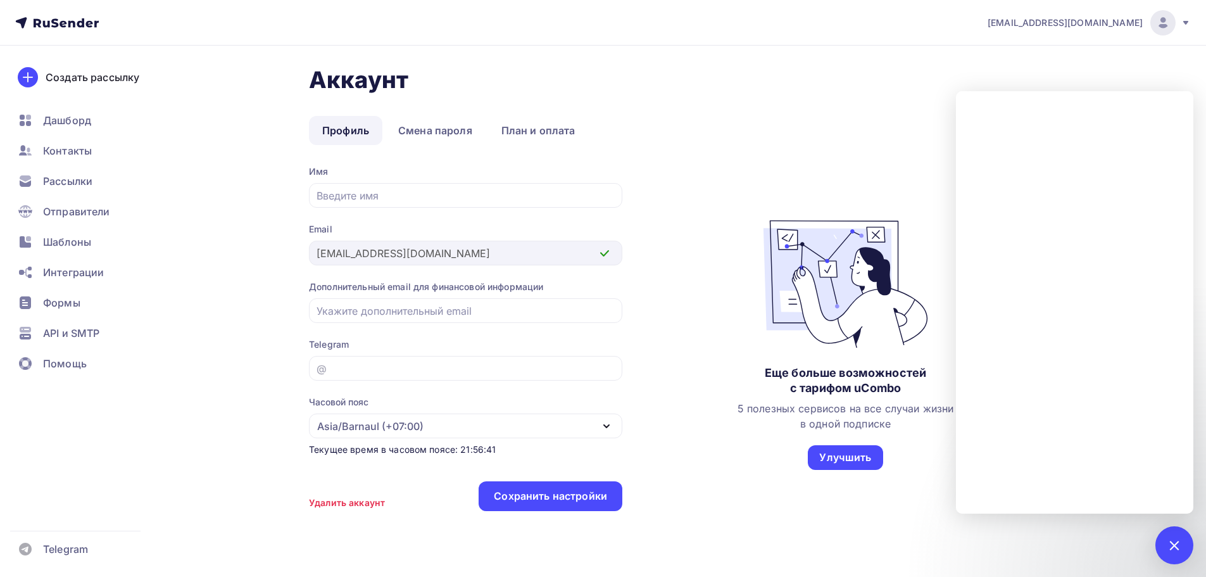
click at [802, 167] on div "Еще больше возможностей с тарифом uCombo 5 полезных сервисов на все случаи жизн…" at bounding box center [846, 344] width 216 height 359
click at [47, 329] on span "API и SMTP" at bounding box center [71, 332] width 56 height 15
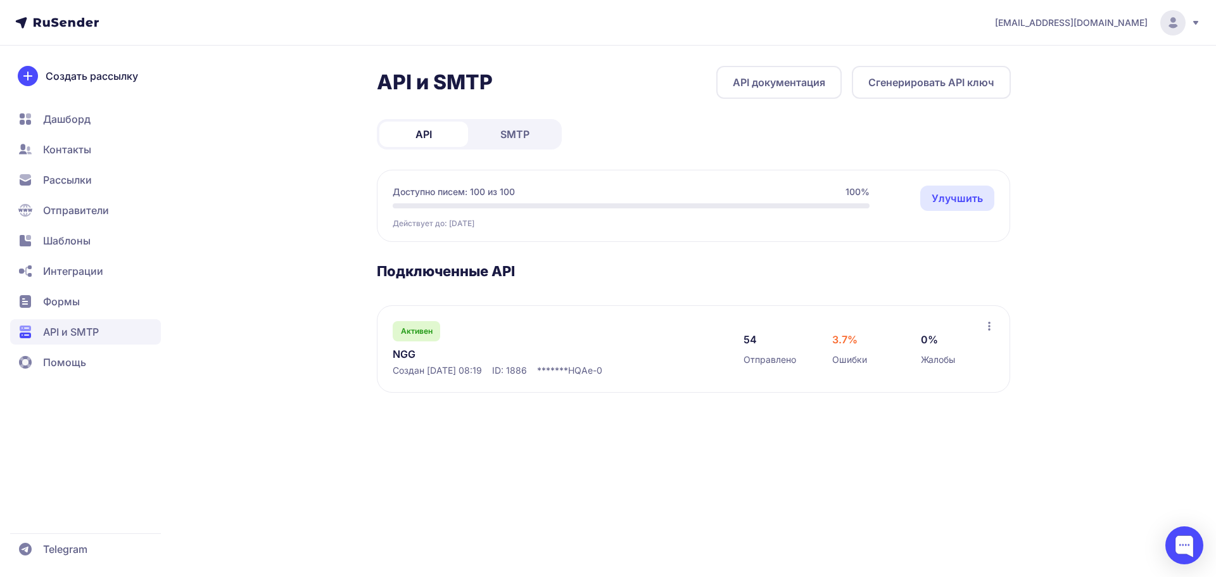
click at [990, 324] on icon at bounding box center [989, 326] width 10 height 10
click at [956, 376] on div "Удалить" at bounding box center [934, 379] width 140 height 25
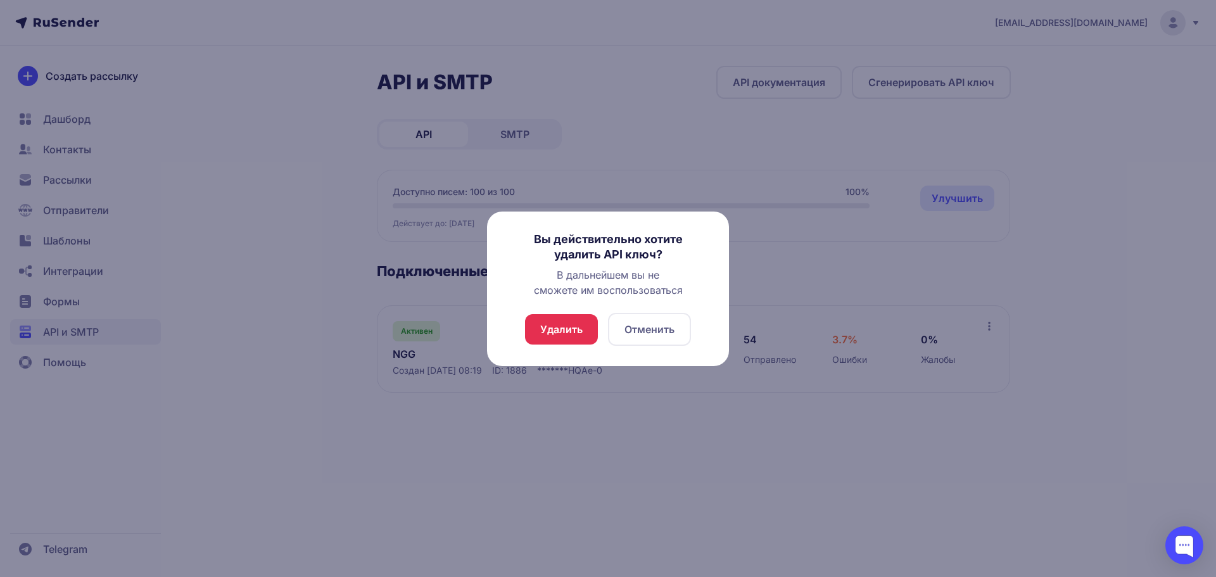
click at [672, 332] on button "Отменить" at bounding box center [649, 329] width 83 height 33
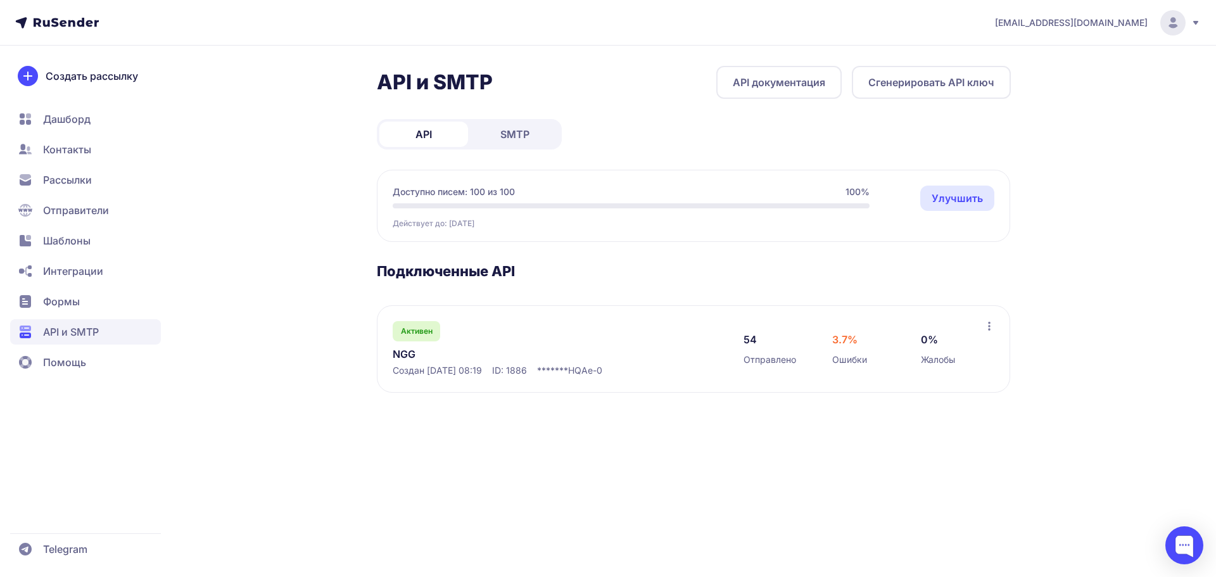
click at [534, 130] on link "SMTP" at bounding box center [514, 134] width 89 height 25
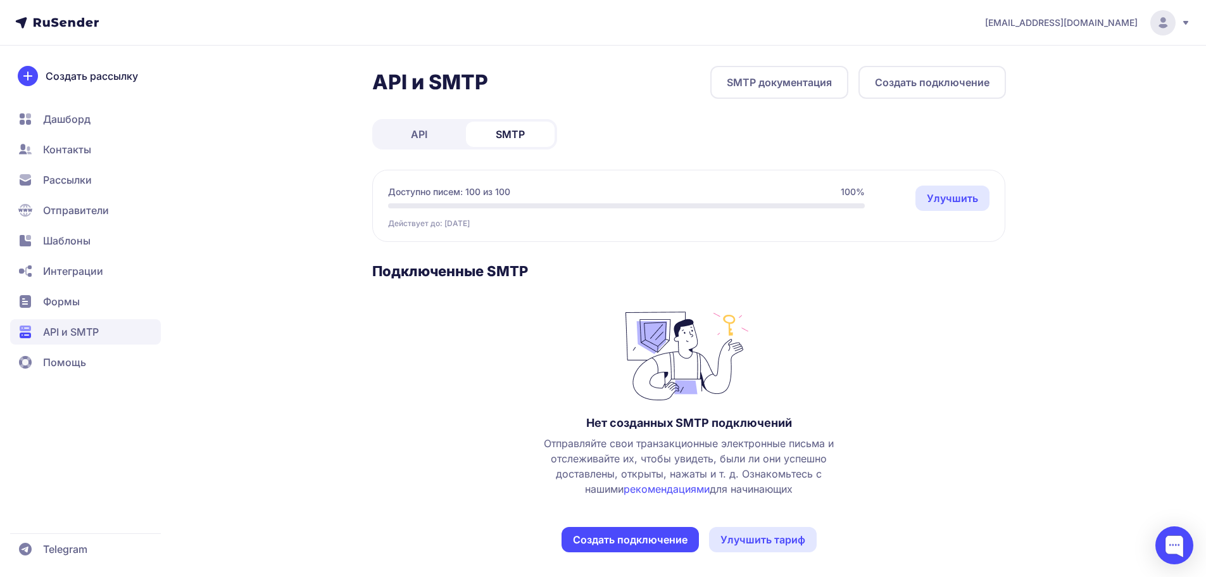
click at [431, 141] on link "API" at bounding box center [419, 134] width 89 height 25
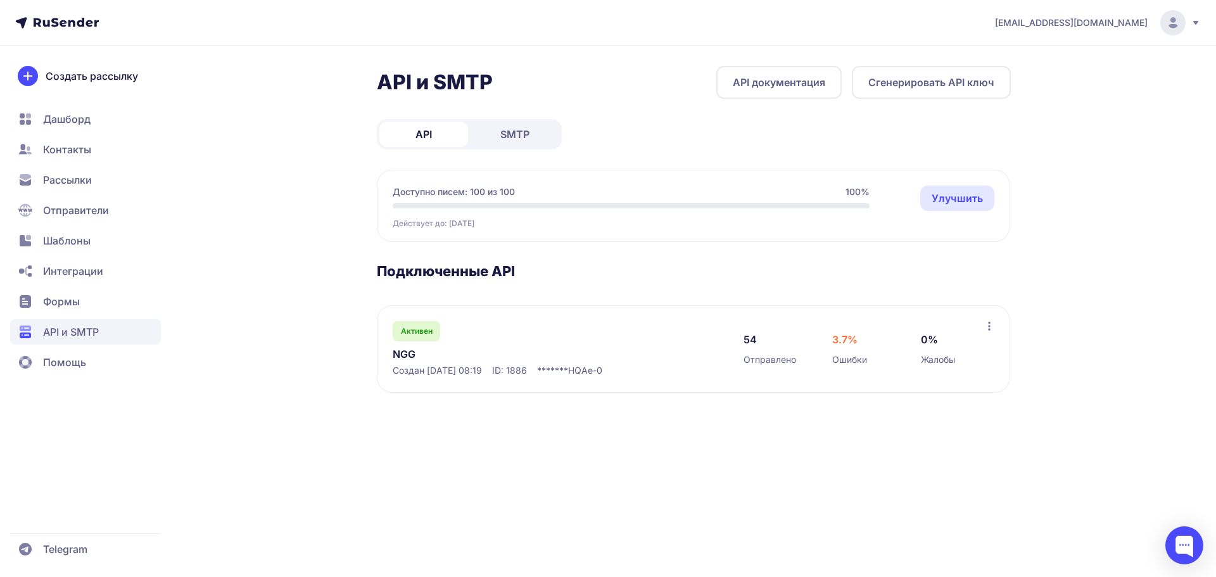
click at [987, 327] on icon at bounding box center [989, 326] width 10 height 10
click at [941, 376] on div "Удалить" at bounding box center [934, 379] width 140 height 25
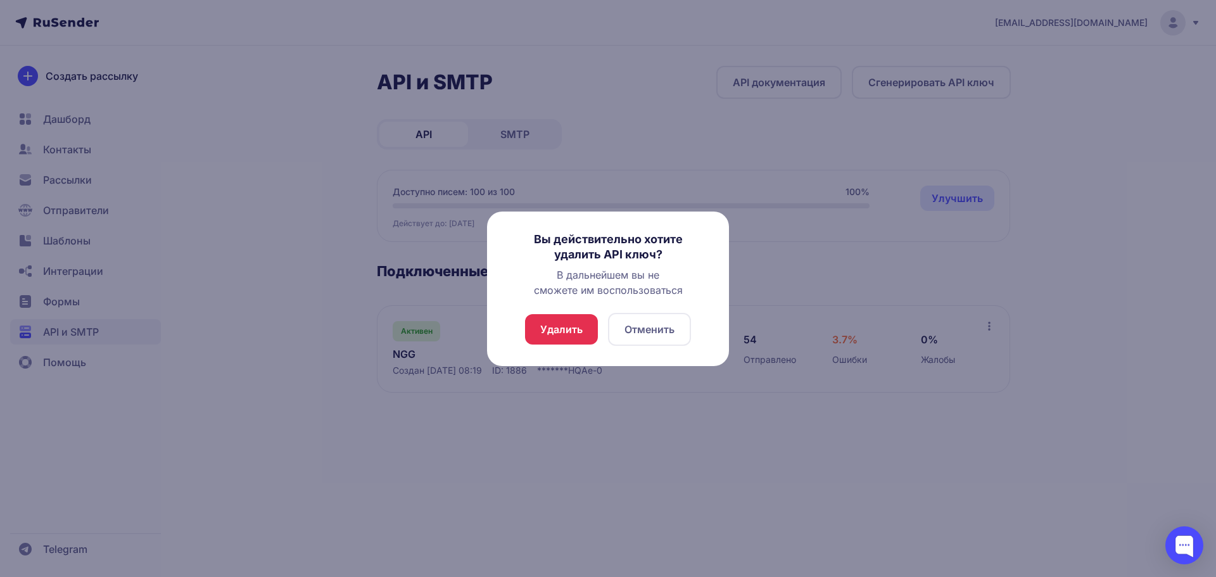
click at [577, 326] on button "Удалить" at bounding box center [561, 329] width 73 height 30
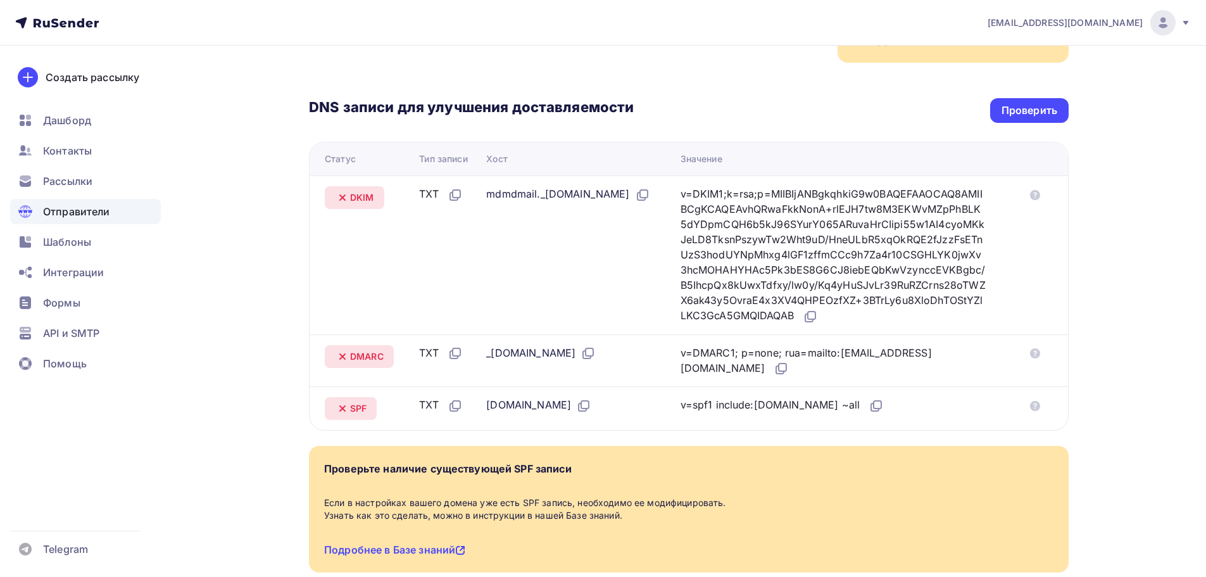
scroll to position [253, 0]
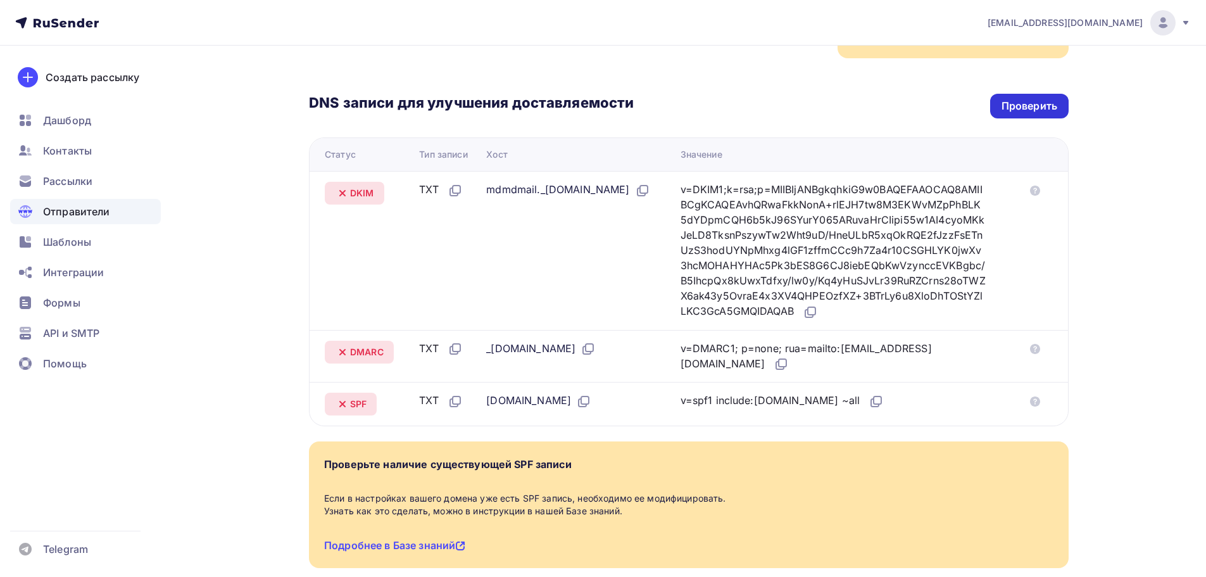
click at [994, 99] on div "Проверить" at bounding box center [1029, 106] width 79 height 25
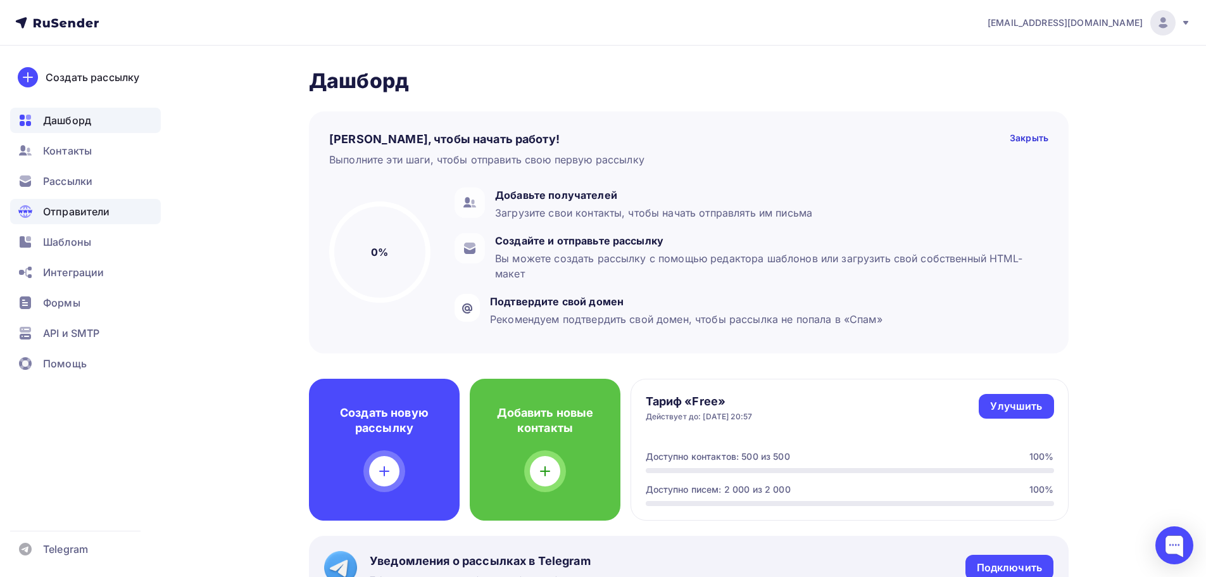
click at [86, 218] on span "Отправители" at bounding box center [76, 211] width 67 height 15
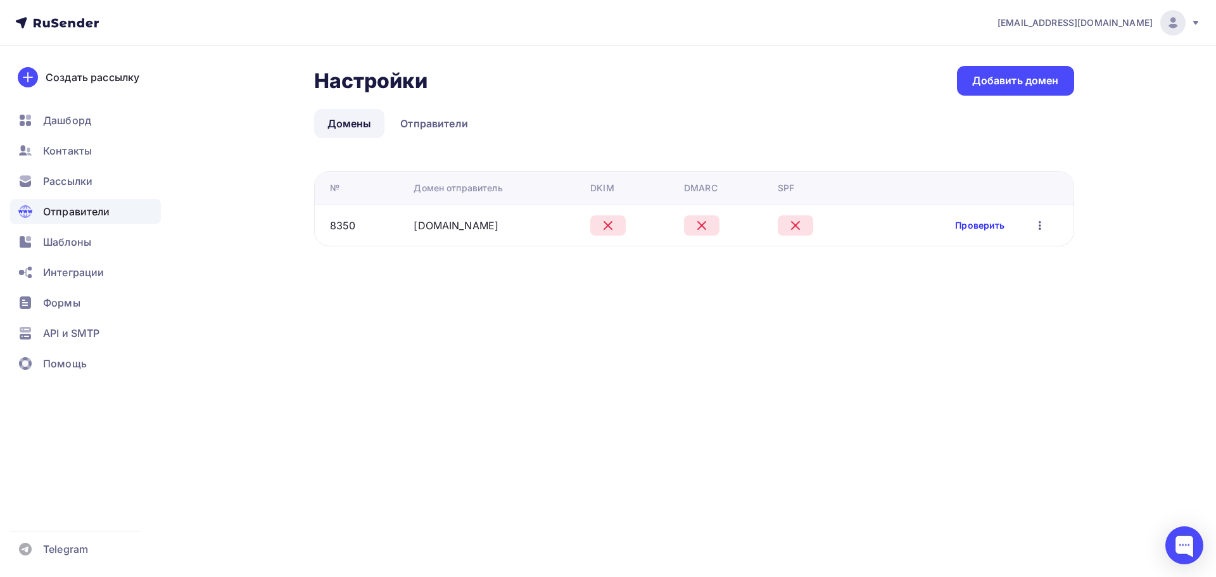
click at [982, 229] on link "Проверить" at bounding box center [979, 225] width 49 height 13
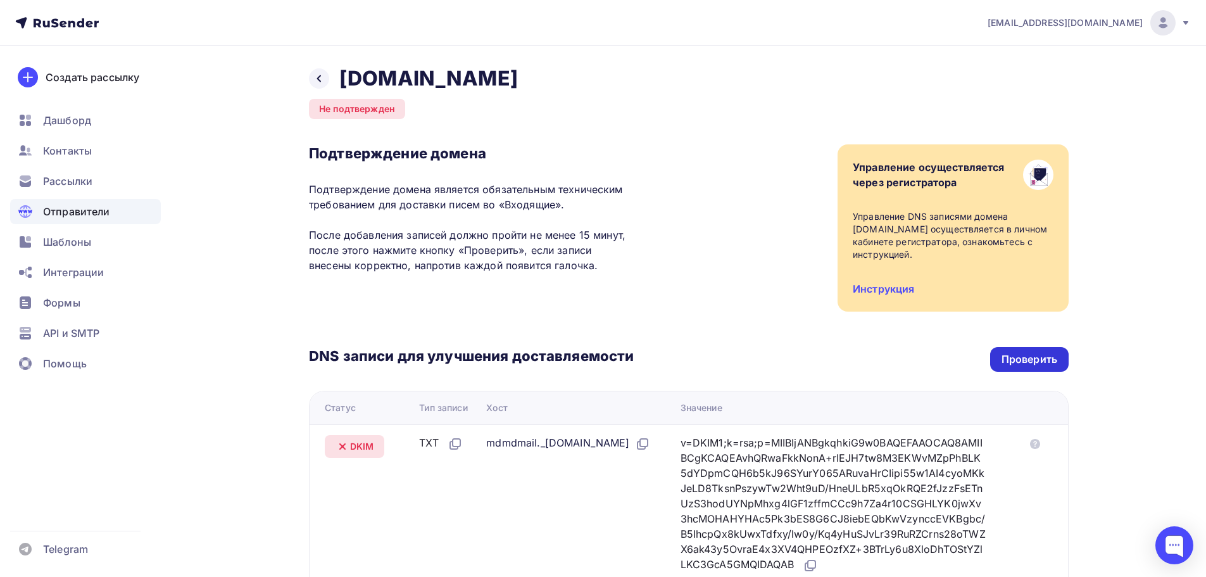
click at [997, 358] on div "Проверить" at bounding box center [1029, 359] width 79 height 25
click at [1021, 356] on div "Проверить" at bounding box center [1030, 359] width 56 height 15
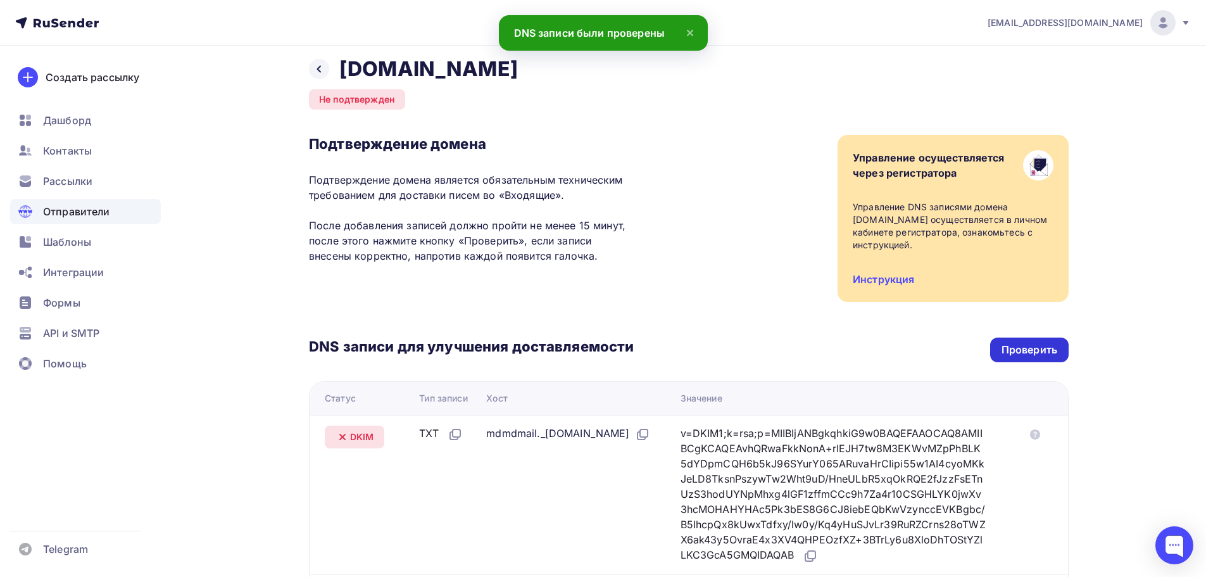
click at [1028, 352] on div "Проверить" at bounding box center [1030, 350] width 56 height 15
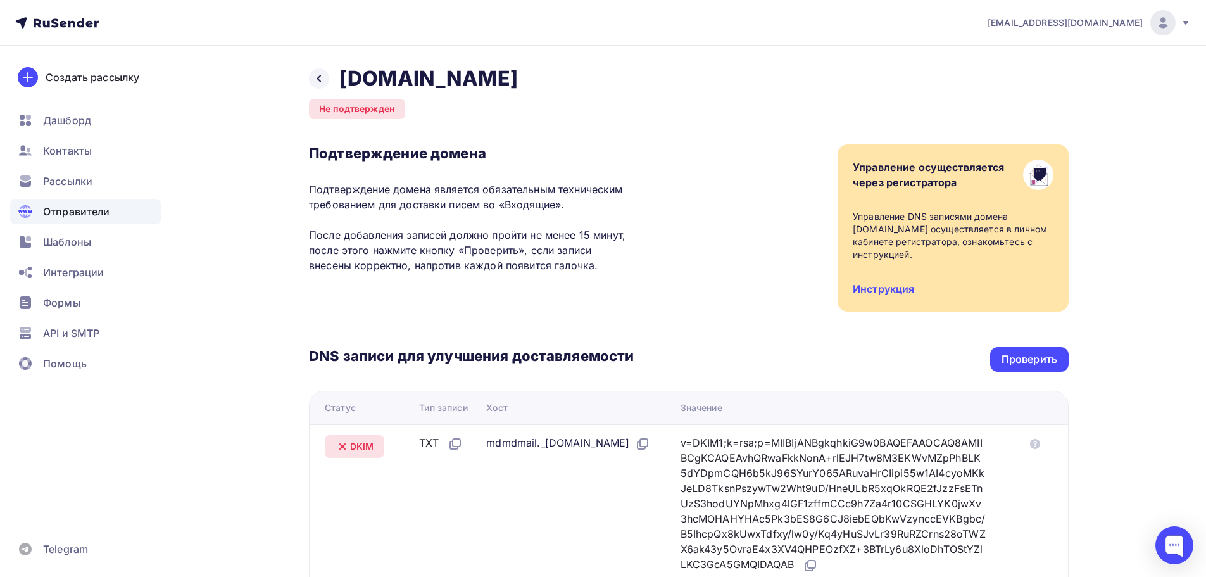
click at [1031, 375] on div "DNS записи для улучшения доставляемости Проверить Статус Тип записи Хост Значен…" at bounding box center [689, 495] width 760 height 368
click at [1028, 367] on div "Проверить" at bounding box center [1029, 359] width 79 height 25
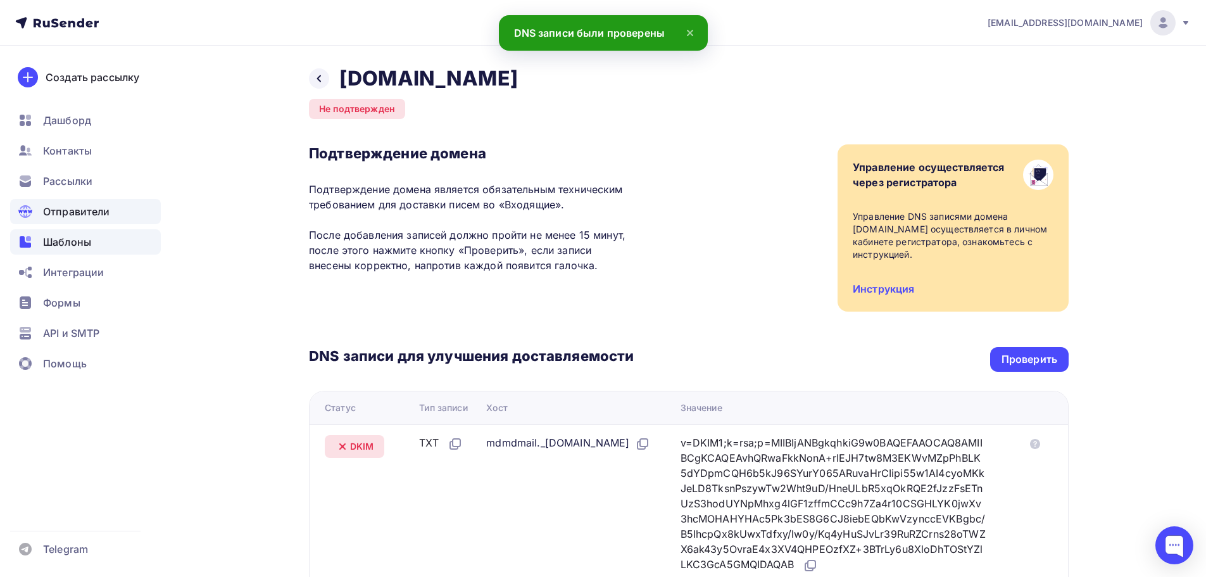
drag, startPoint x: 85, startPoint y: 244, endPoint x: 87, endPoint y: 219, distance: 24.7
click at [85, 244] on span "Шаблоны" at bounding box center [67, 241] width 48 height 15
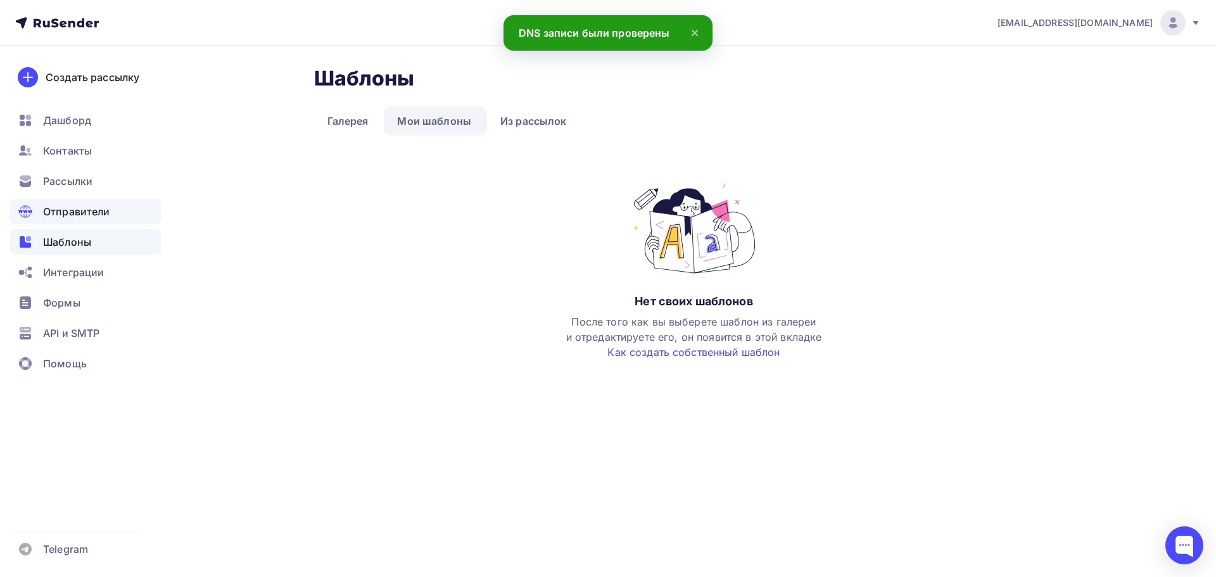
click at [85, 215] on span "Отправители" at bounding box center [76, 211] width 67 height 15
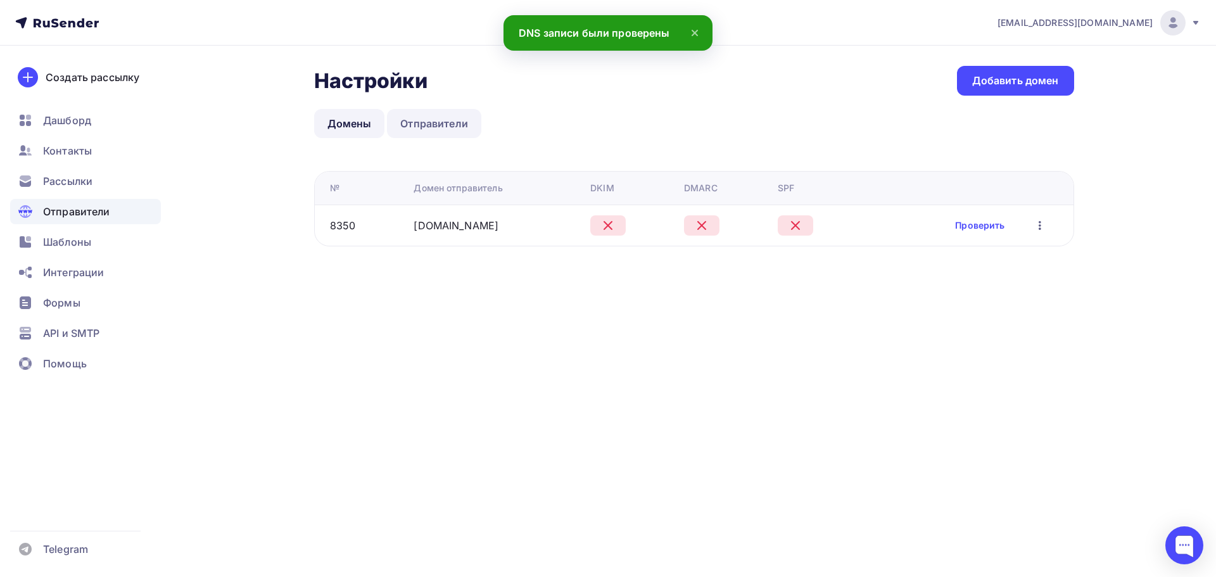
click at [446, 123] on link "Отправители" at bounding box center [434, 123] width 94 height 29
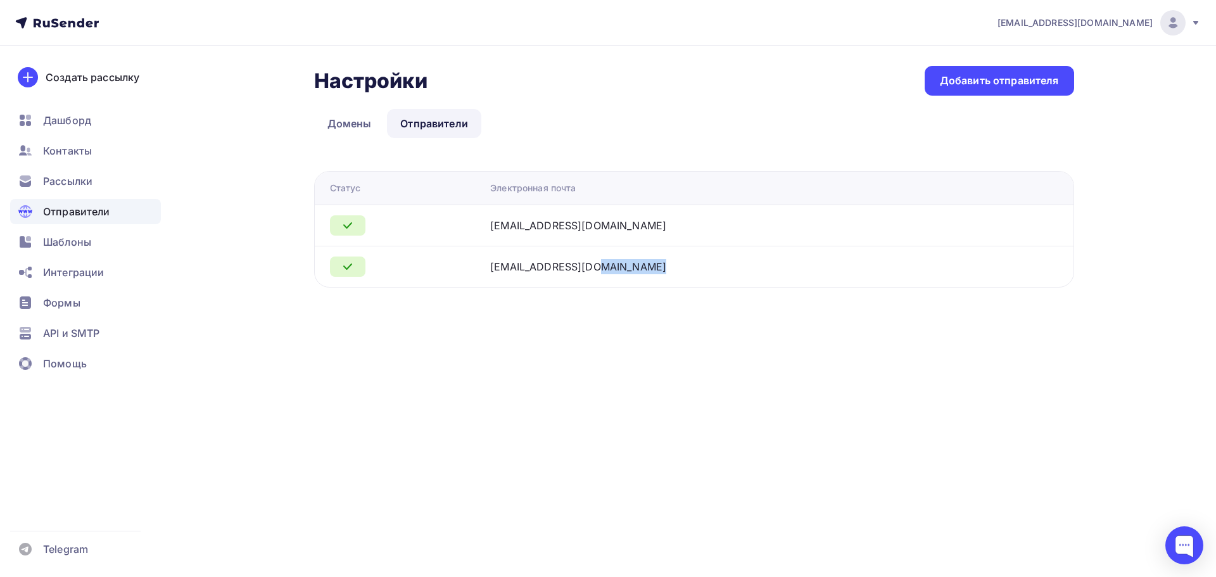
drag, startPoint x: 551, startPoint y: 268, endPoint x: 440, endPoint y: 256, distance: 112.1
click at [531, 267] on td "support@engprom.ru" at bounding box center [739, 266] width 509 height 41
click at [629, 215] on td "no-reply@rasberry.cam" at bounding box center [739, 224] width 509 height 41
drag, startPoint x: 686, startPoint y: 220, endPoint x: 482, endPoint y: 211, distance: 204.7
click at [484, 212] on tr "no-reply@rasberry.cam" at bounding box center [694, 224] width 758 height 41
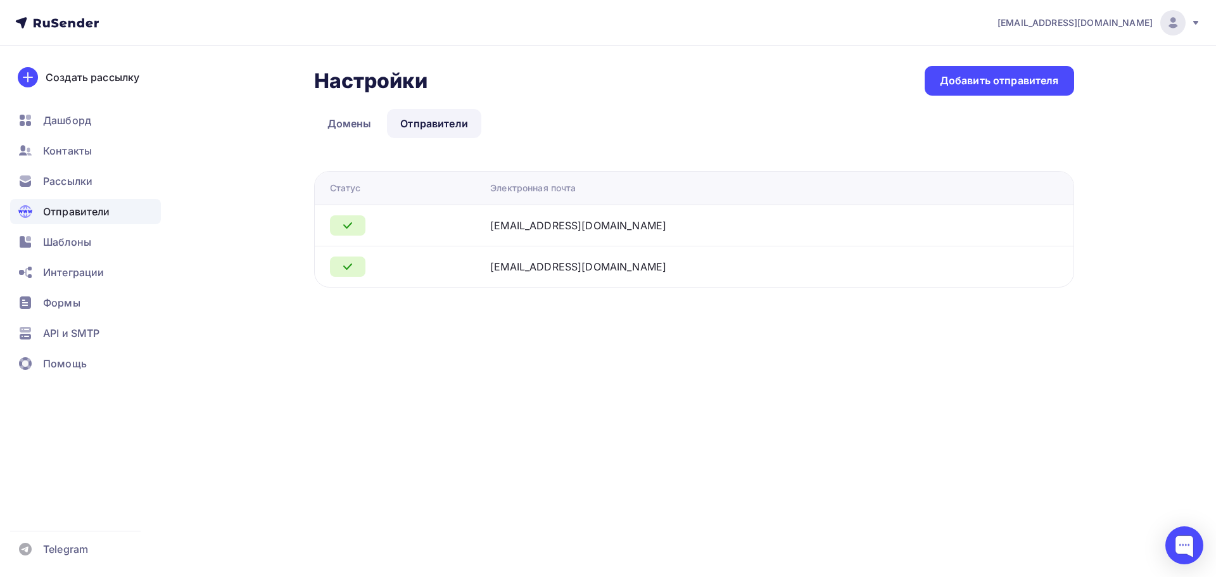
click at [310, 129] on div "Настройки Настройки Добавить отправителя Домены Отправители Отправители Домены …" at bounding box center [608, 192] width 1038 height 292
click at [341, 124] on link "Домены" at bounding box center [349, 123] width 71 height 29
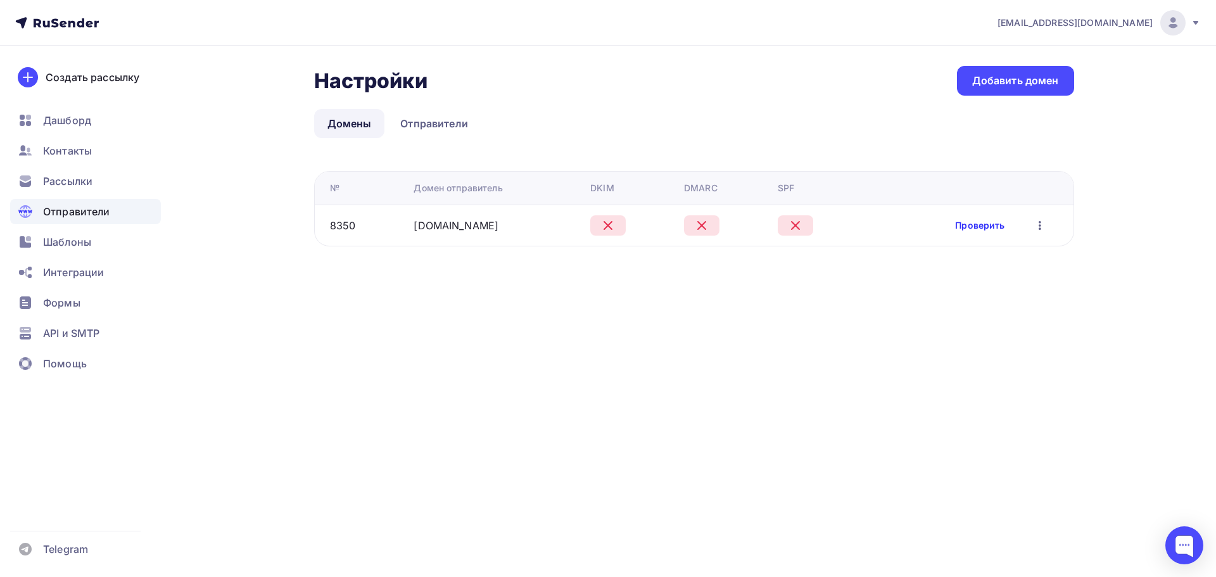
click at [971, 220] on link "Проверить" at bounding box center [979, 225] width 49 height 13
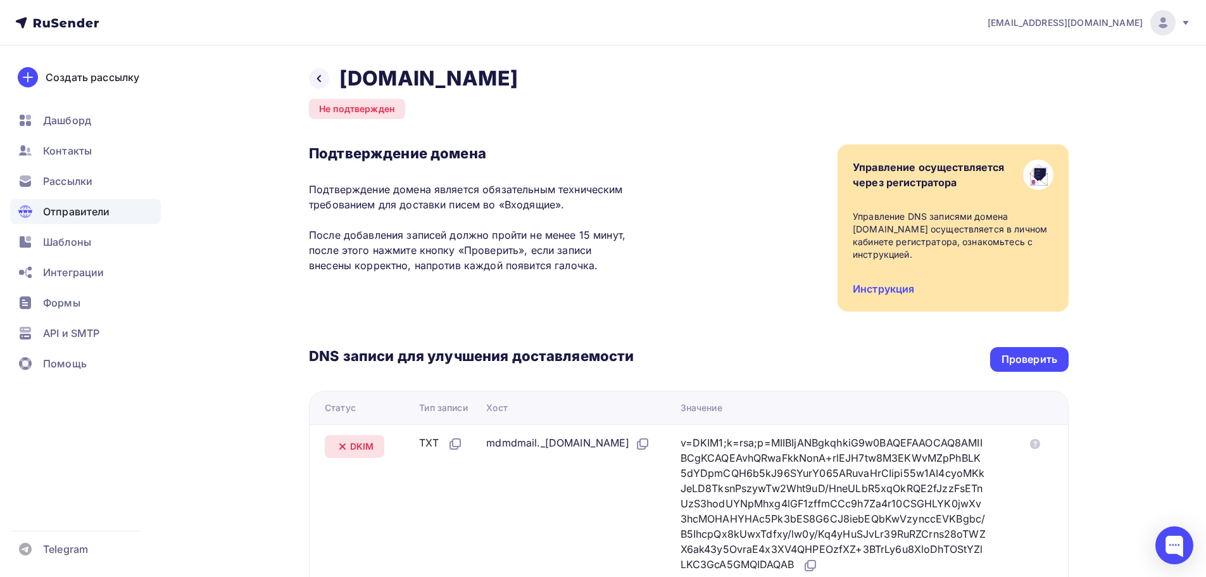
click at [1081, 362] on div "Назад rasberry.cam Не подтвержден Подтверждение домена Подтверждение домена явл…" at bounding box center [603, 474] width 1038 height 857
click at [1015, 356] on div "Проверить" at bounding box center [1030, 359] width 56 height 15
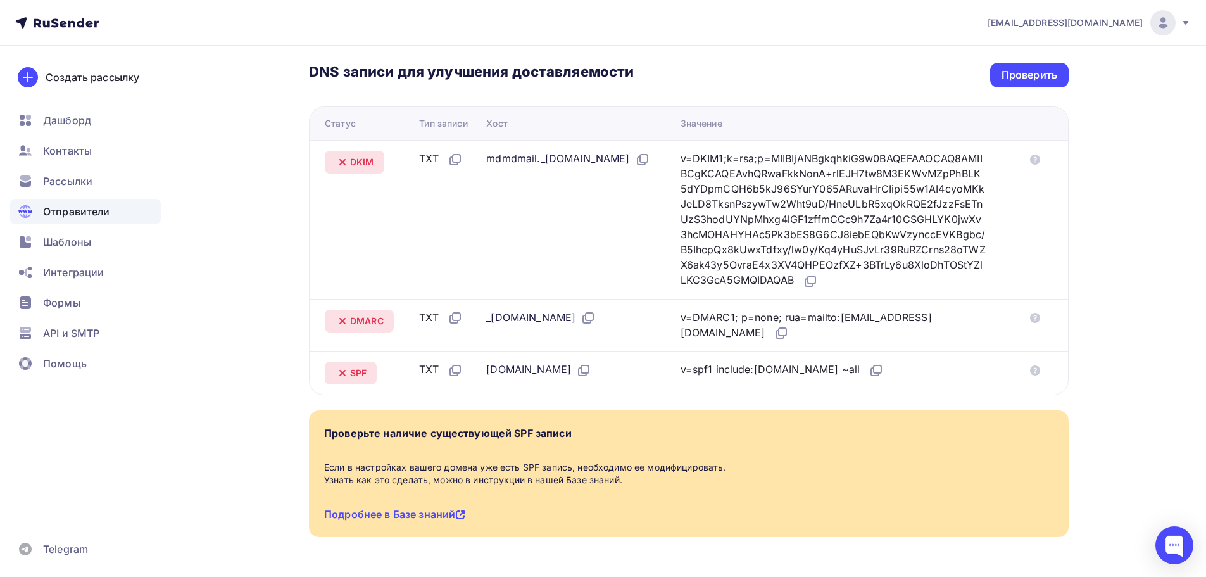
scroll to position [317, 0]
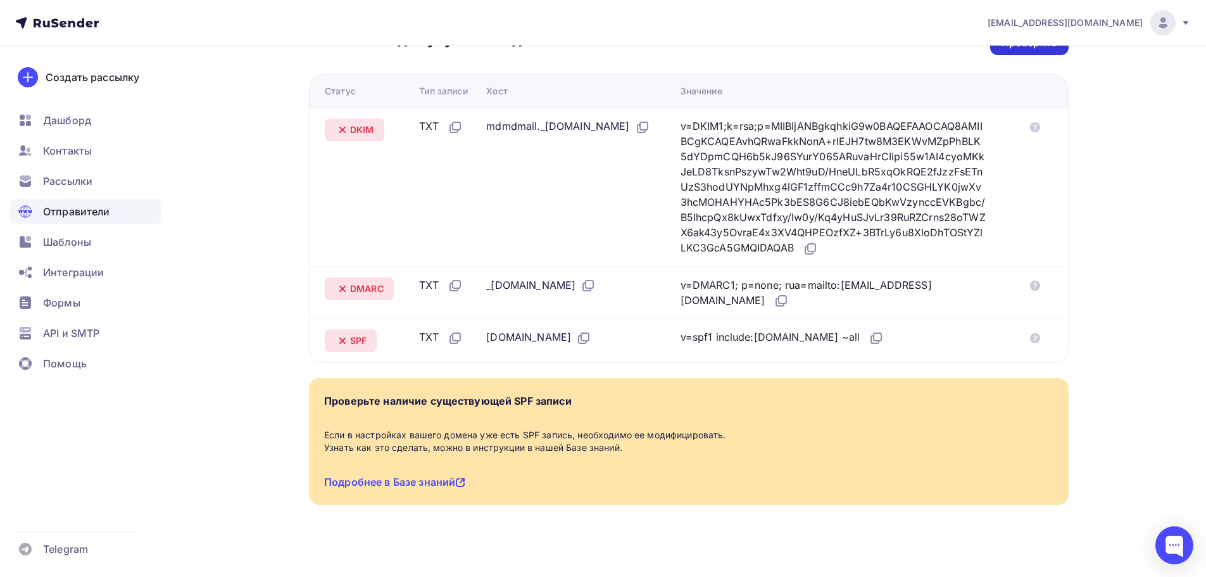
click at [1002, 53] on div "Проверить" at bounding box center [1029, 42] width 79 height 25
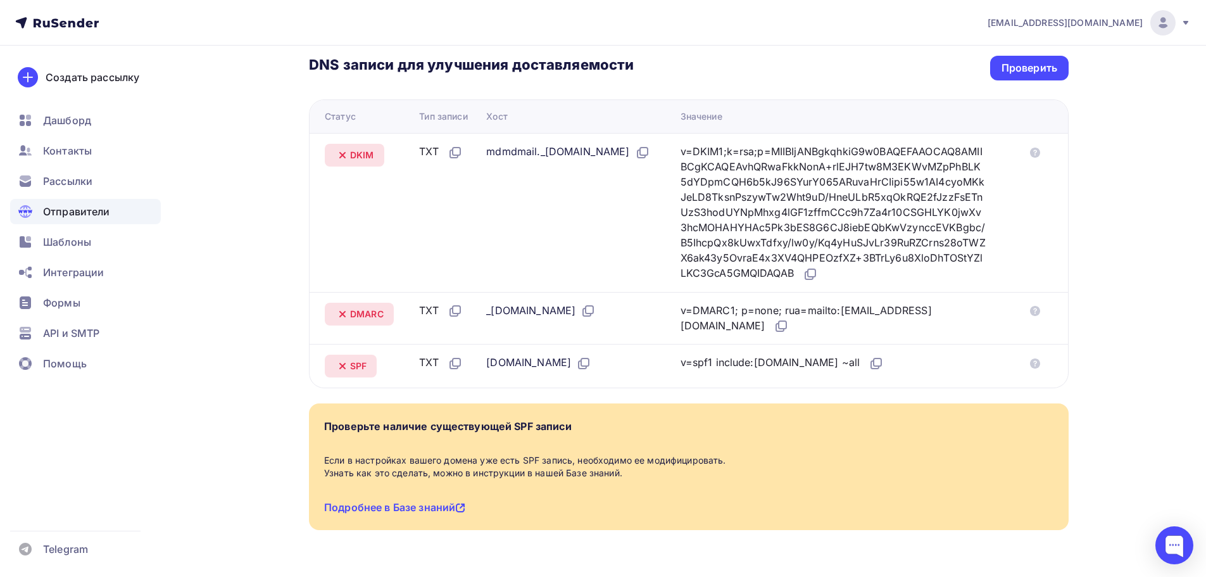
scroll to position [190, 0]
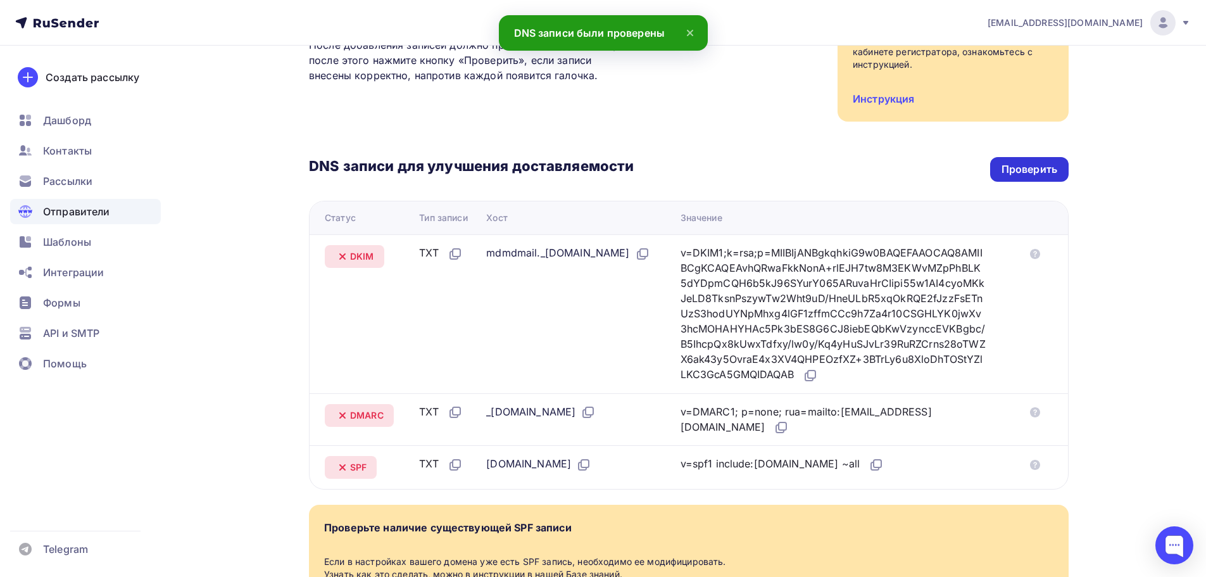
click at [1019, 173] on div "Проверить" at bounding box center [1030, 169] width 56 height 15
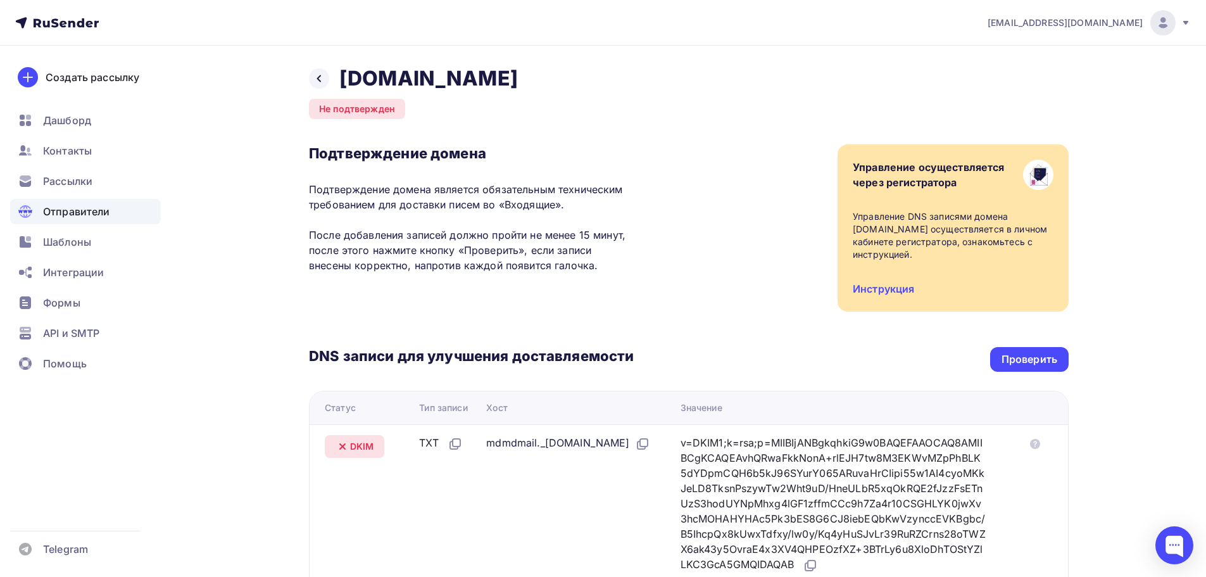
click at [983, 353] on div "DNS записи для улучшения доставляемости Проверить" at bounding box center [689, 359] width 760 height 25
click at [1015, 361] on div "Проверить" at bounding box center [1030, 359] width 56 height 15
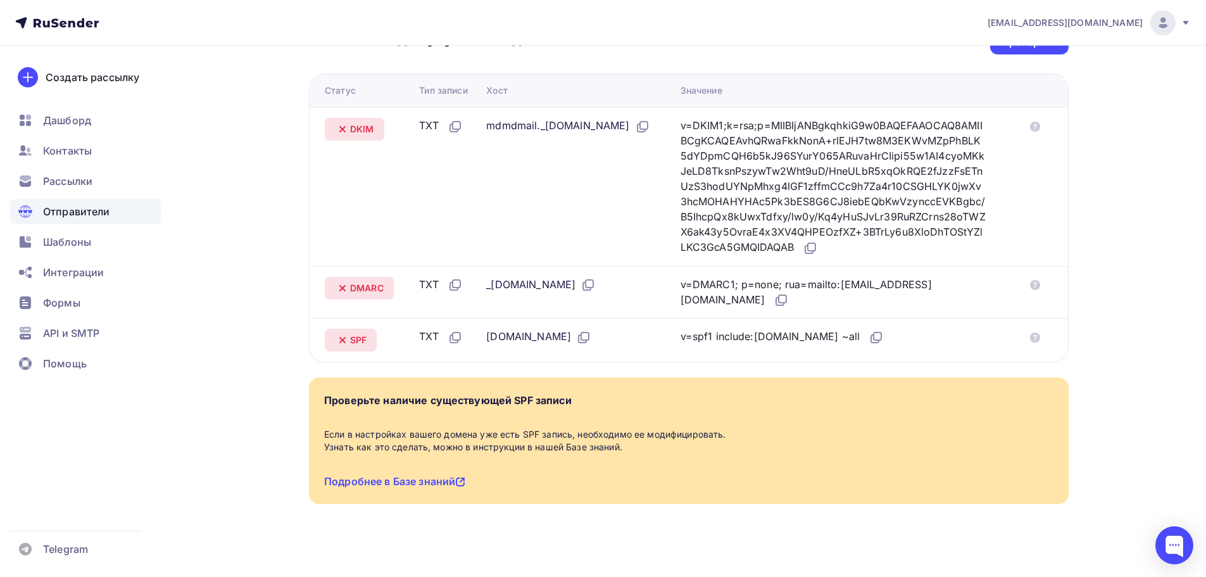
scroll to position [326, 0]
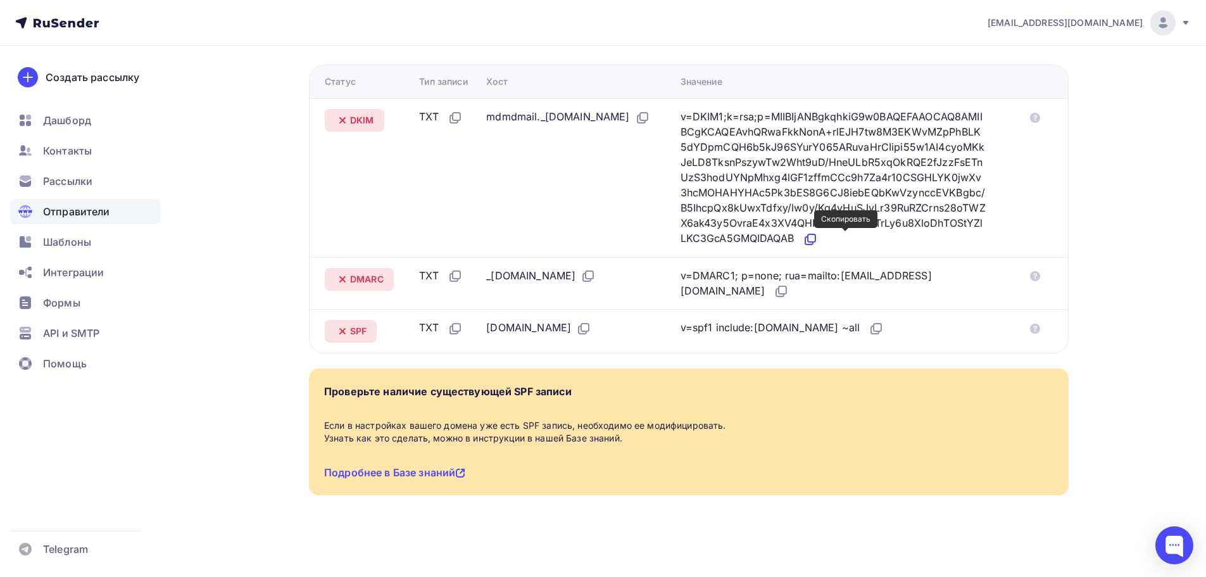
click at [818, 239] on icon at bounding box center [810, 239] width 15 height 15
click at [752, 227] on div "v=DKIM1;k=rsa;p=MIIBIjANBgkqhkiG9w0BAQEFAAOCAQ8AMIIBCgKCAQEAvhQRwaFkkNonA+rlEJH…" at bounding box center [834, 178] width 306 height 138
click at [752, 210] on div "v=DKIM1;k=rsa;p=MIIBIjANBgkqhkiG9w0BAQEFAAOCAQ8AMIIBCgKCAQEAvhQRwaFkkNonA+rlEJH…" at bounding box center [834, 178] width 306 height 138
click at [751, 211] on div "v=DKIM1;k=rsa;p=MIIBIjANBgkqhkiG9w0BAQEFAAOCAQ8AMIIBCgKCAQEAvhQRwaFkkNonA+rlEJH…" at bounding box center [834, 178] width 306 height 138
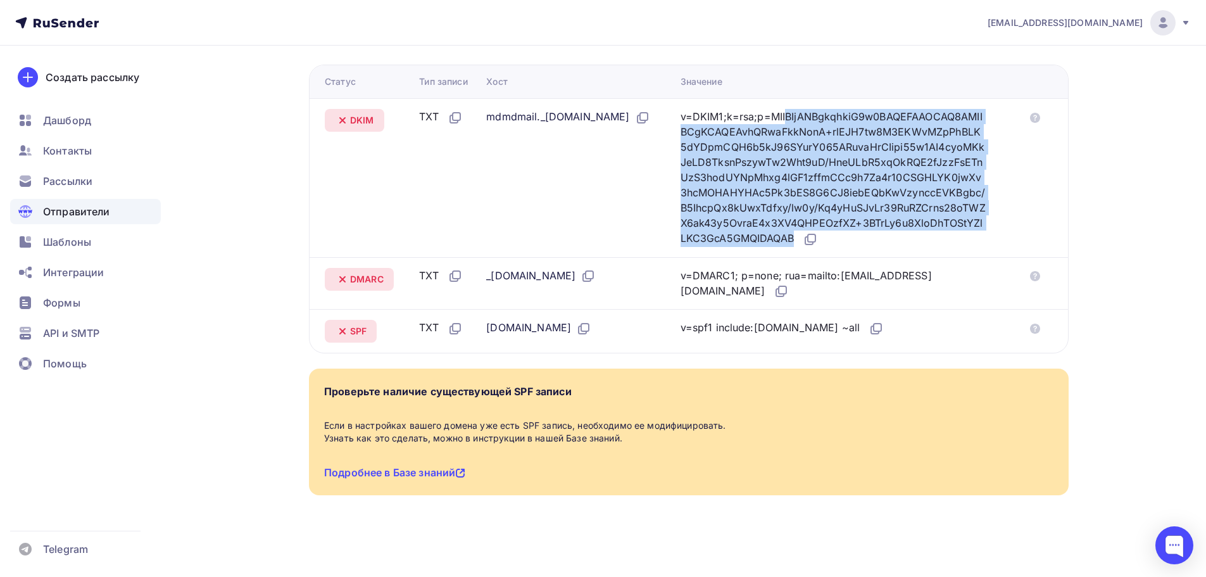
click at [751, 211] on div "v=DKIM1;k=rsa;p=MIIBIjANBgkqhkiG9w0BAQEFAAOCAQ8AMIIBCgKCAQEAvhQRwaFkkNonA+rlEJH…" at bounding box center [834, 178] width 306 height 138
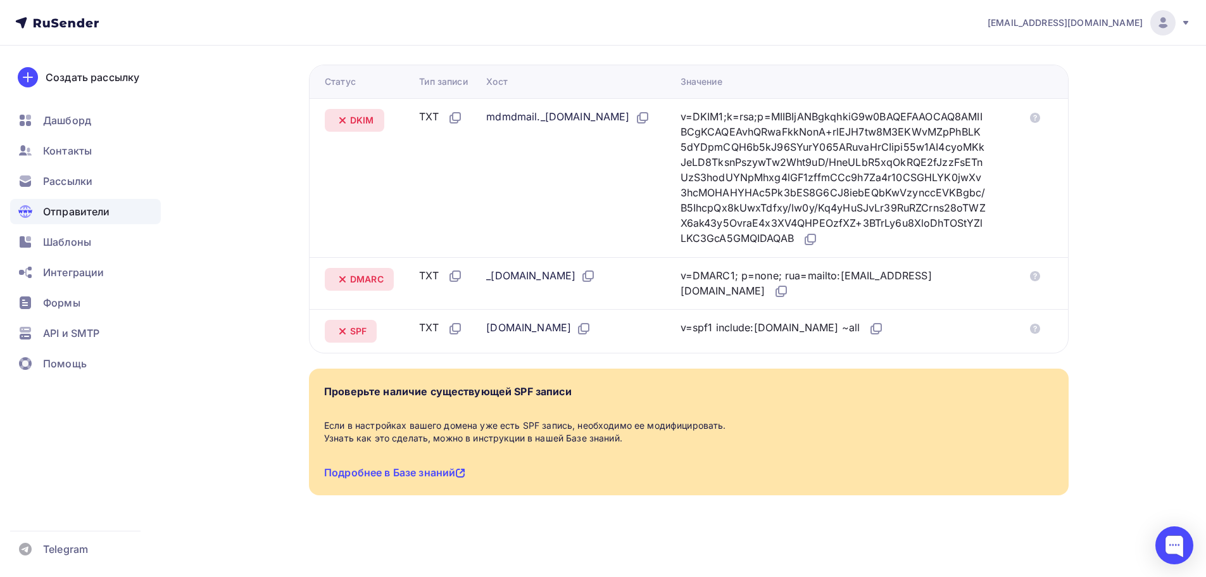
click at [601, 196] on td "mdmdmail._[DOMAIN_NAME]" at bounding box center [578, 177] width 194 height 159
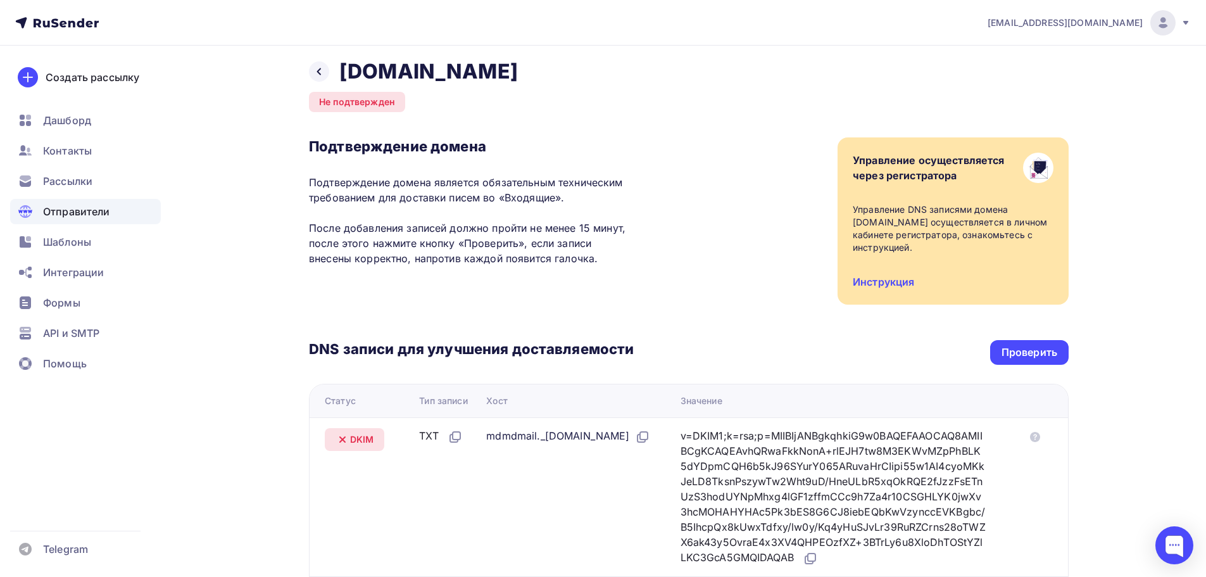
scroll to position [0, 0]
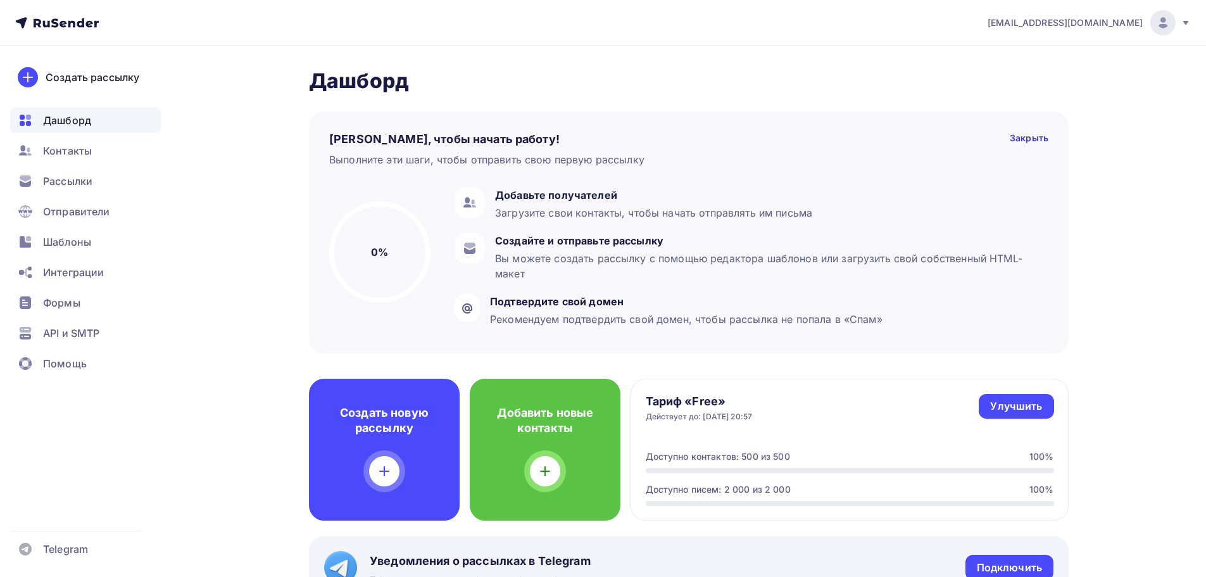
drag, startPoint x: 0, startPoint y: 0, endPoint x: 248, endPoint y: 237, distance: 342.6
click at [105, 217] on span "Отправители" at bounding box center [76, 211] width 67 height 15
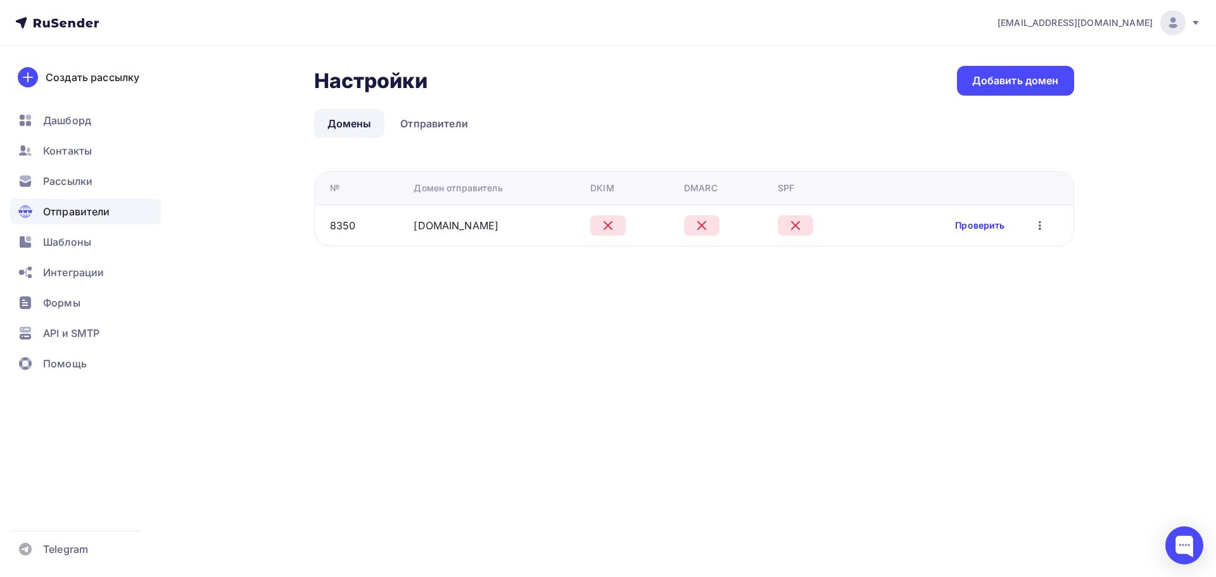
click at [984, 222] on link "Проверить" at bounding box center [979, 225] width 49 height 13
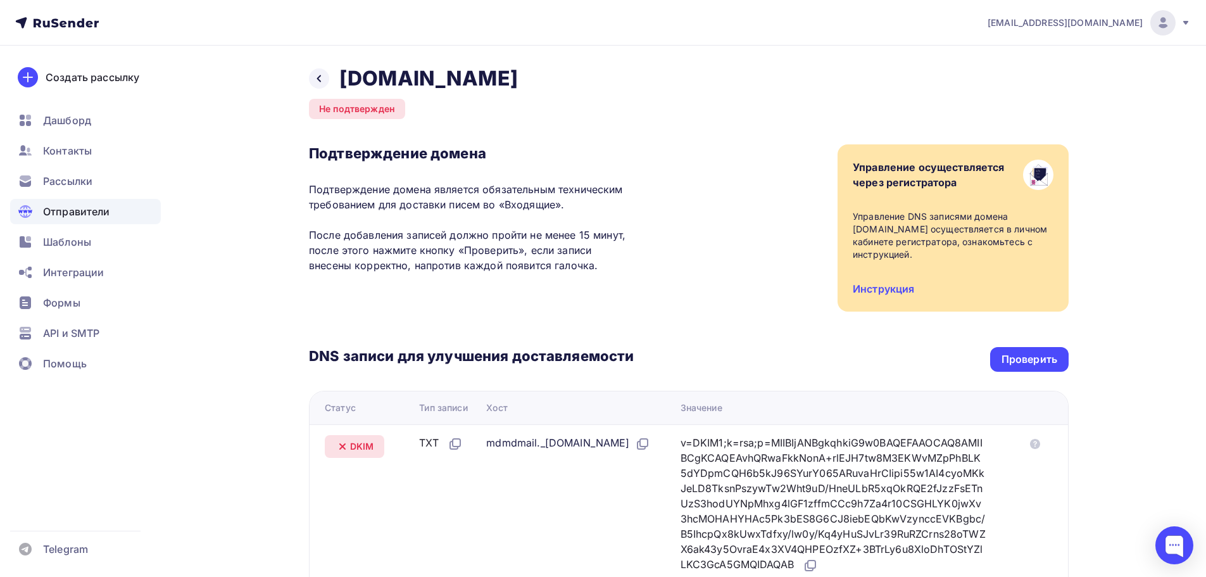
click at [1029, 343] on div "DNS записи для улучшения доставляемости Проверить Статус Тип записи Хост Значен…" at bounding box center [689, 495] width 760 height 368
click at [1027, 355] on div "Проверить" at bounding box center [1030, 359] width 56 height 15
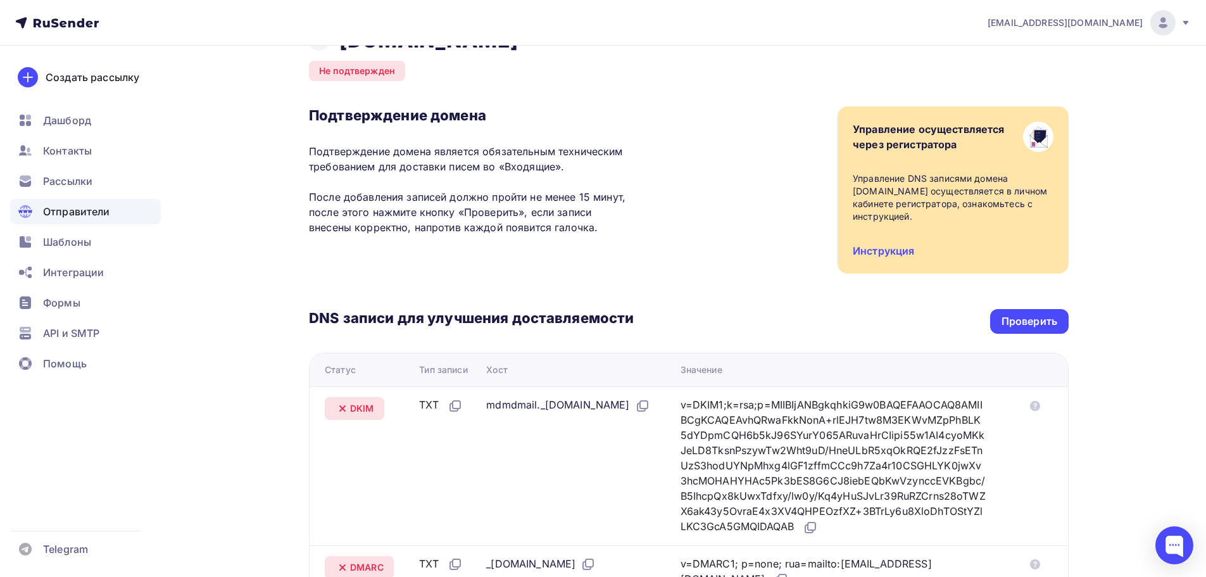
scroll to position [190, 0]
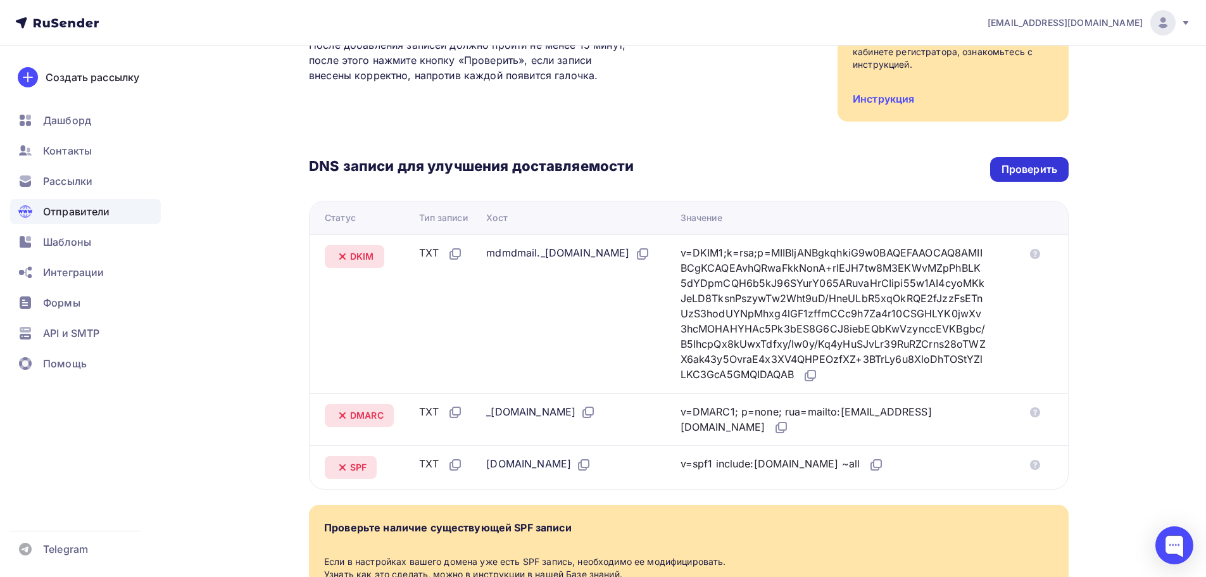
click at [1019, 172] on div "Проверить" at bounding box center [1030, 169] width 56 height 15
drag, startPoint x: 1090, startPoint y: 183, endPoint x: 1080, endPoint y: 175, distance: 13.1
click at [1088, 181] on div "Назад [DOMAIN_NAME] Не подтвержден Подтверждение домена Подтверждение домена яв…" at bounding box center [603, 284] width 1038 height 857
click at [1059, 169] on div "Проверить" at bounding box center [1029, 169] width 79 height 25
click at [1012, 173] on div "Проверить" at bounding box center [1030, 169] width 56 height 15
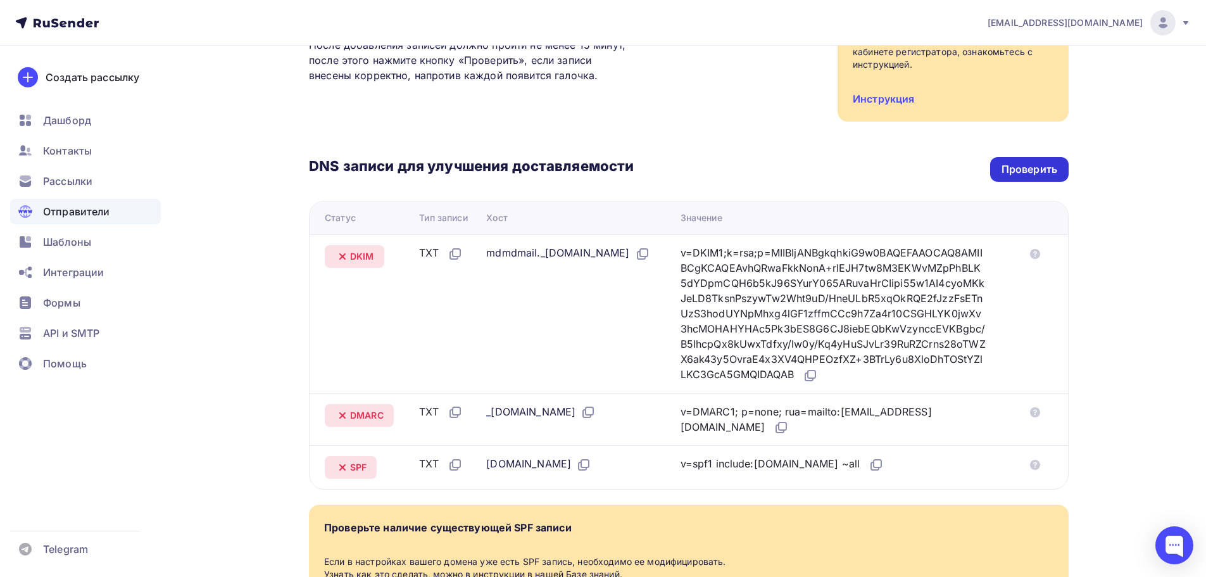
click at [1036, 170] on div "Проверить" at bounding box center [1030, 169] width 56 height 15
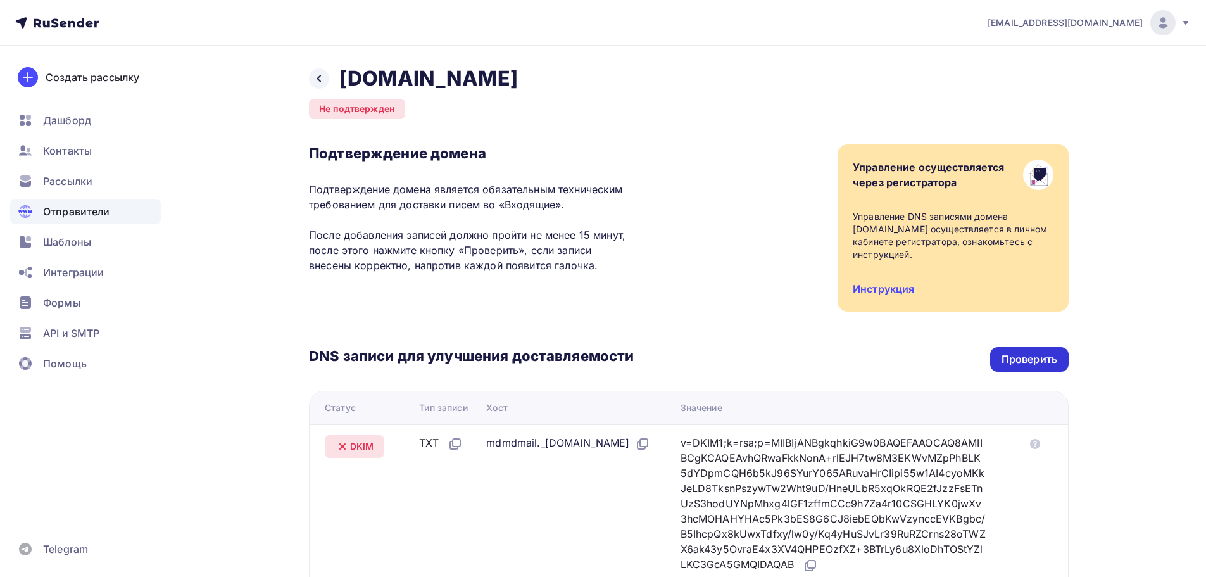
click at [1063, 353] on div "Проверить" at bounding box center [1029, 359] width 79 height 25
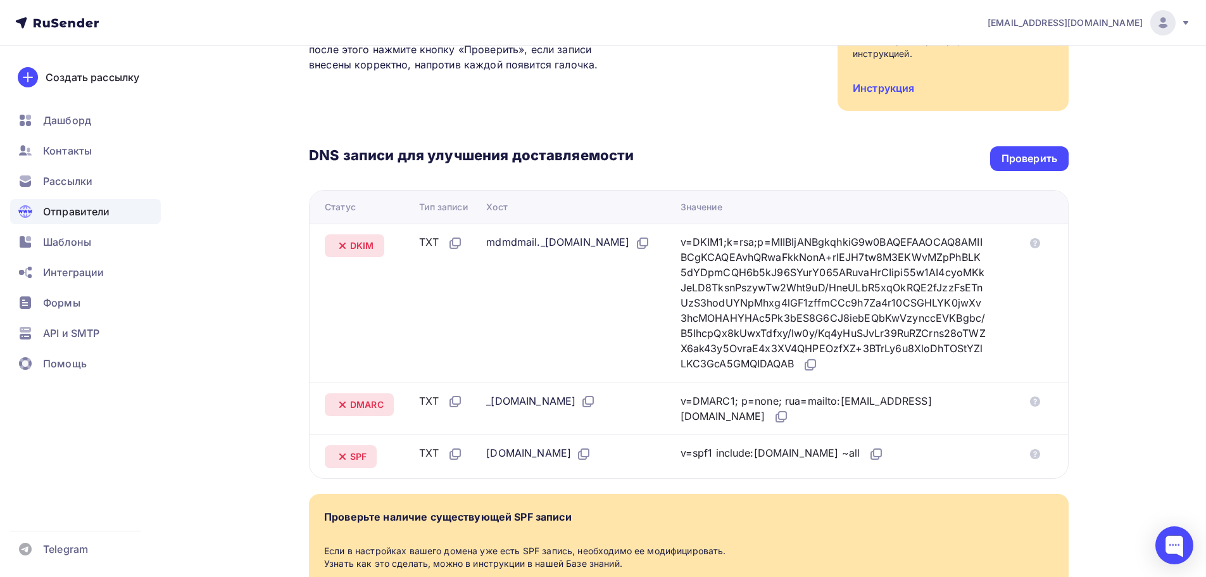
scroll to position [253, 0]
